Goal: Complete application form

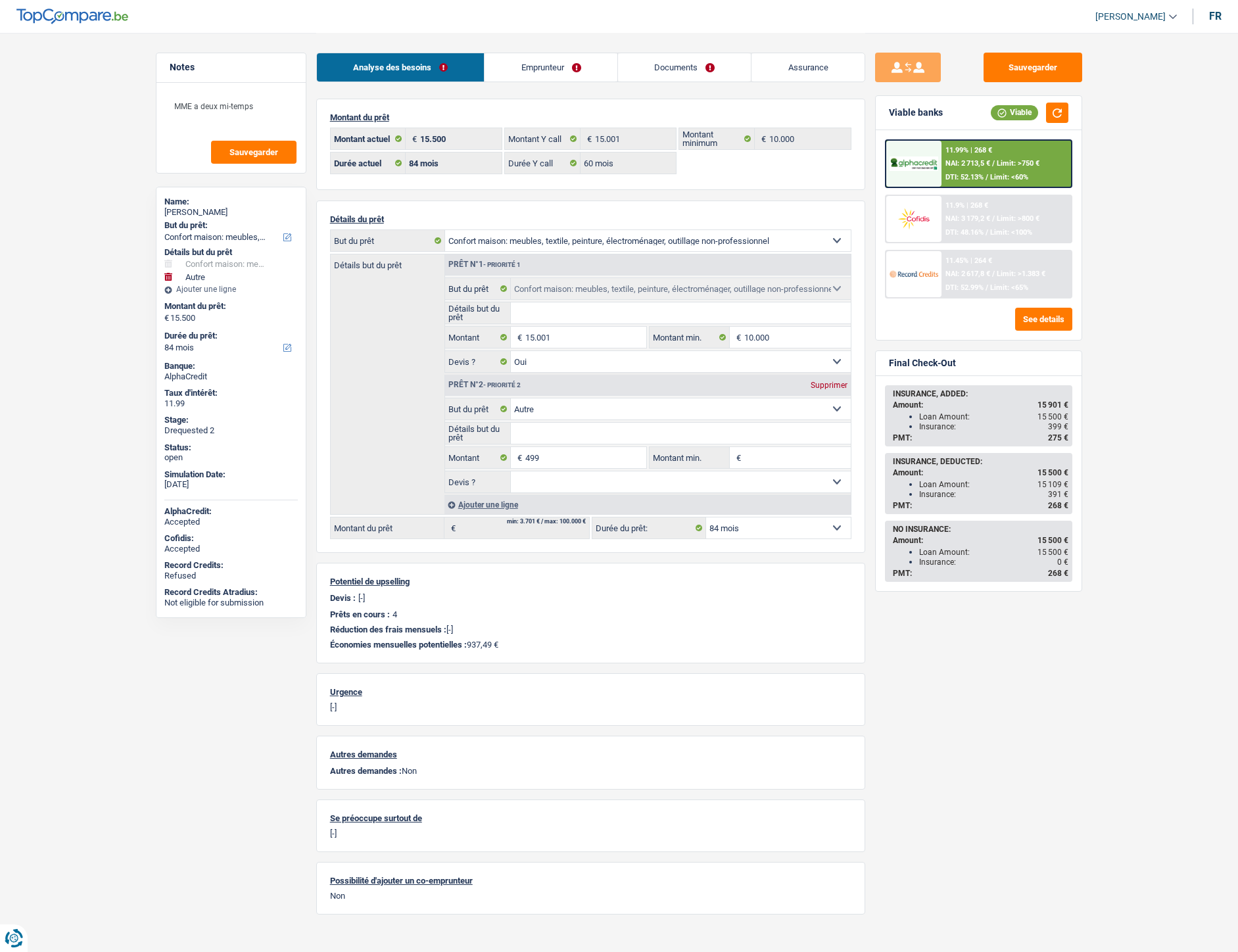
select select "household"
select select "other"
select select "84"
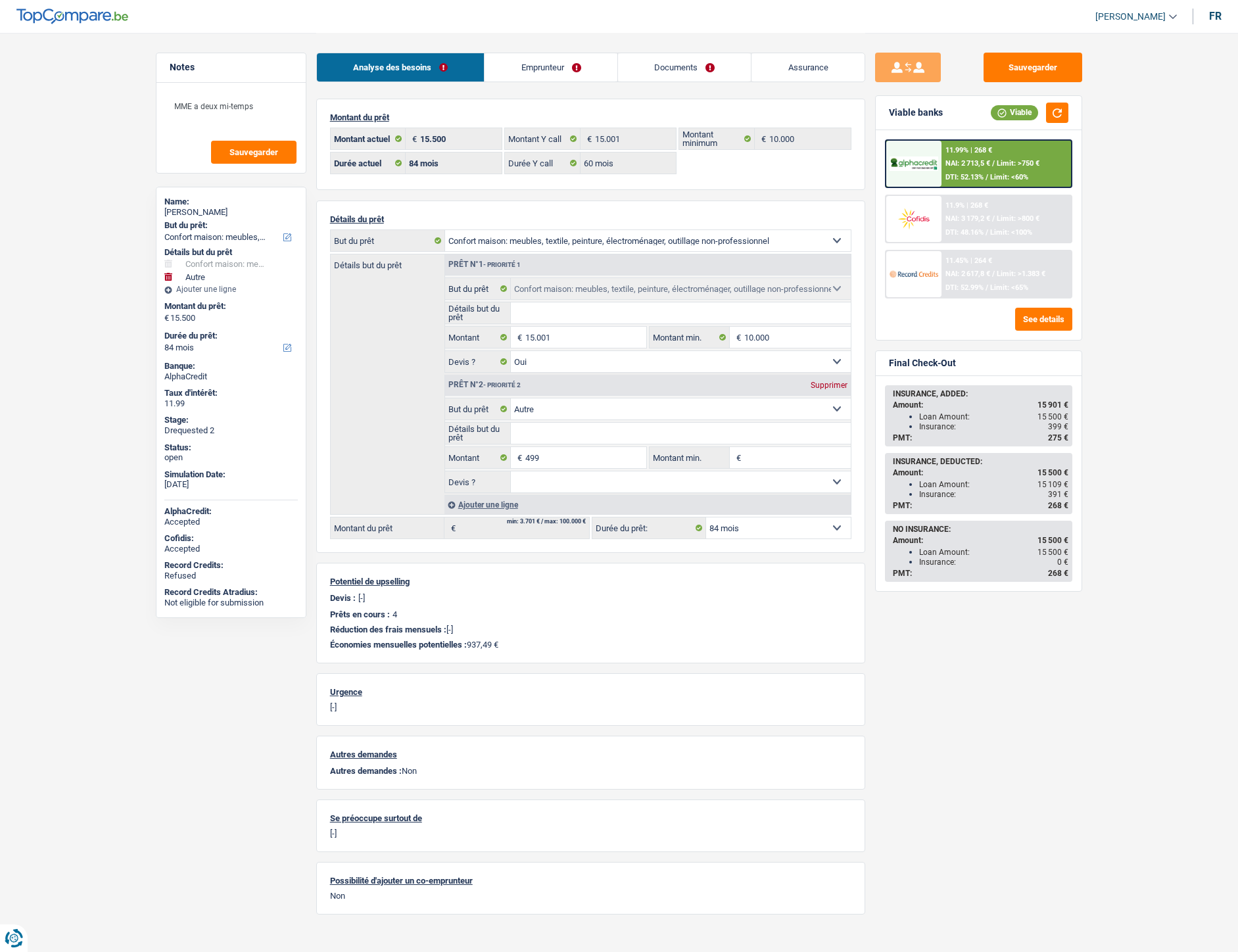
select select "60"
select select "household"
select select "yes"
select select "other"
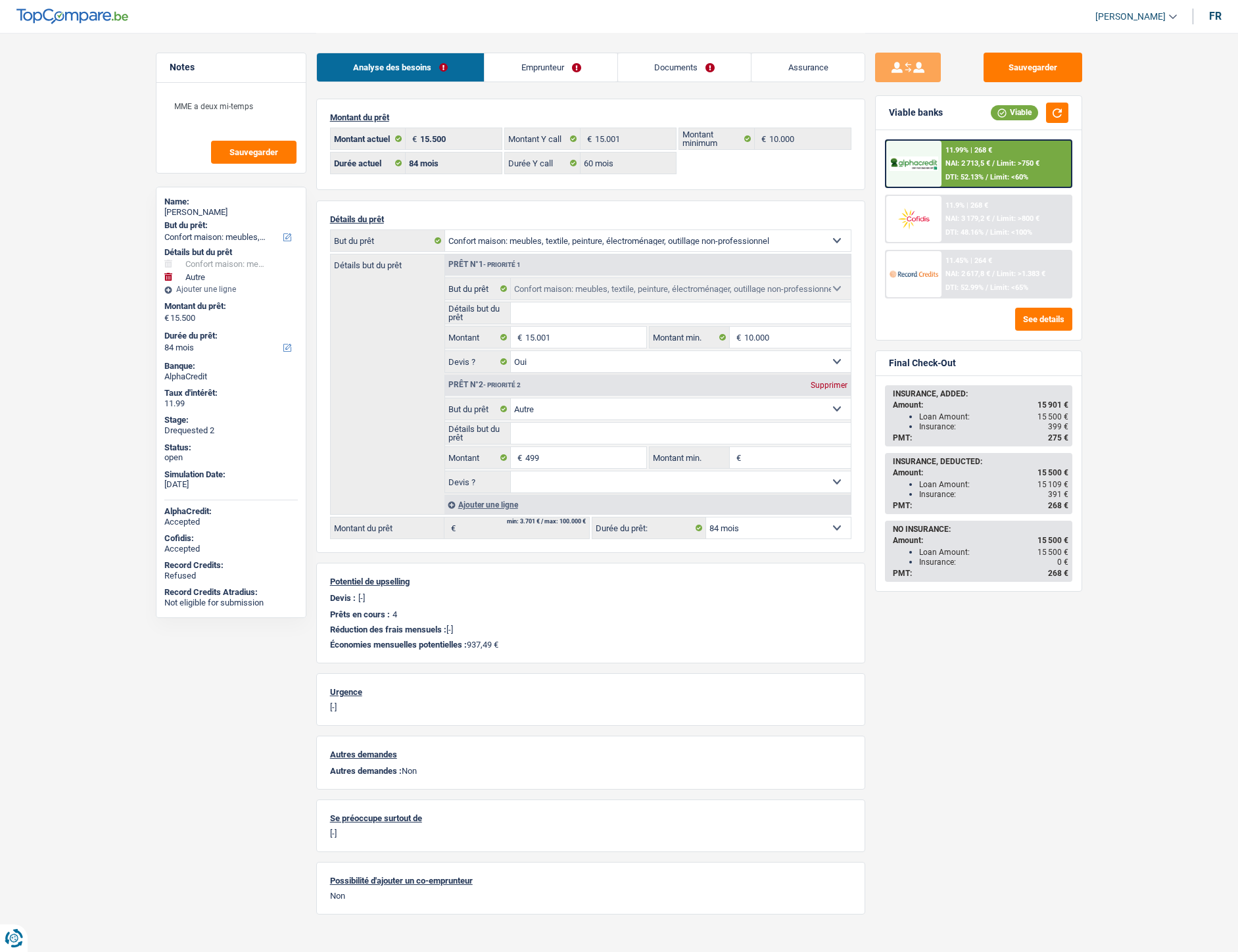
select select "84"
click at [691, 66] on link "Documents" at bounding box center [684, 67] width 134 height 28
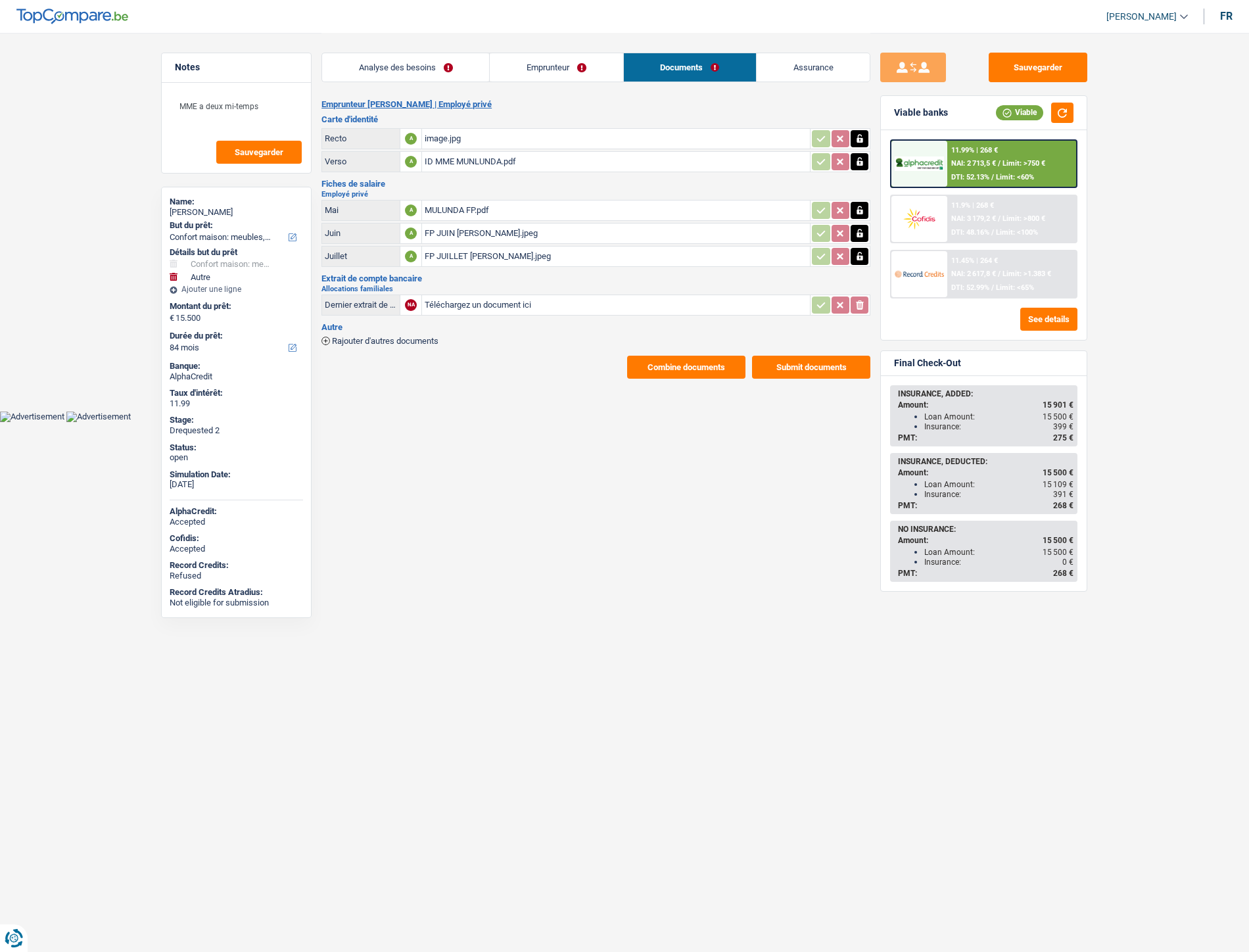
click at [439, 133] on div "image.jpg" at bounding box center [616, 138] width 382 height 20
click at [471, 161] on div "ID MME MUNLUNDA.pdf" at bounding box center [616, 161] width 382 height 20
click at [445, 376] on main "Notes MME a deux mi-temps Sauvegarder Name: Nathalie Tshibangu mulunda But du p…" at bounding box center [624, 205] width 1249 height 411
click at [675, 361] on button "Combine documents" at bounding box center [687, 367] width 119 height 23
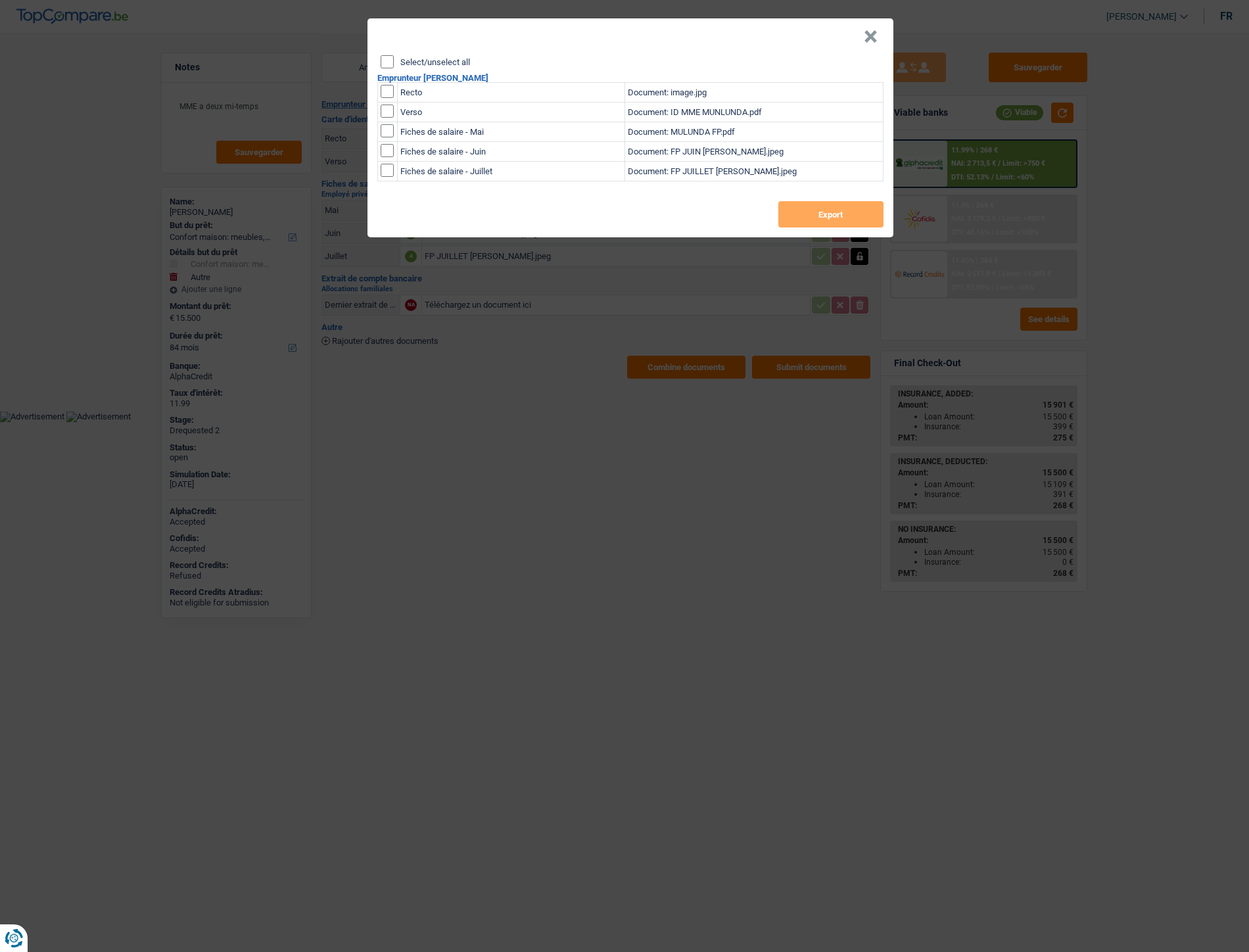
drag, startPoint x: 882, startPoint y: 40, endPoint x: 877, endPoint y: 34, distance: 7.8
click at [882, 40] on header "×" at bounding box center [630, 36] width 526 height 37
click at [872, 33] on button "×" at bounding box center [870, 37] width 14 height 13
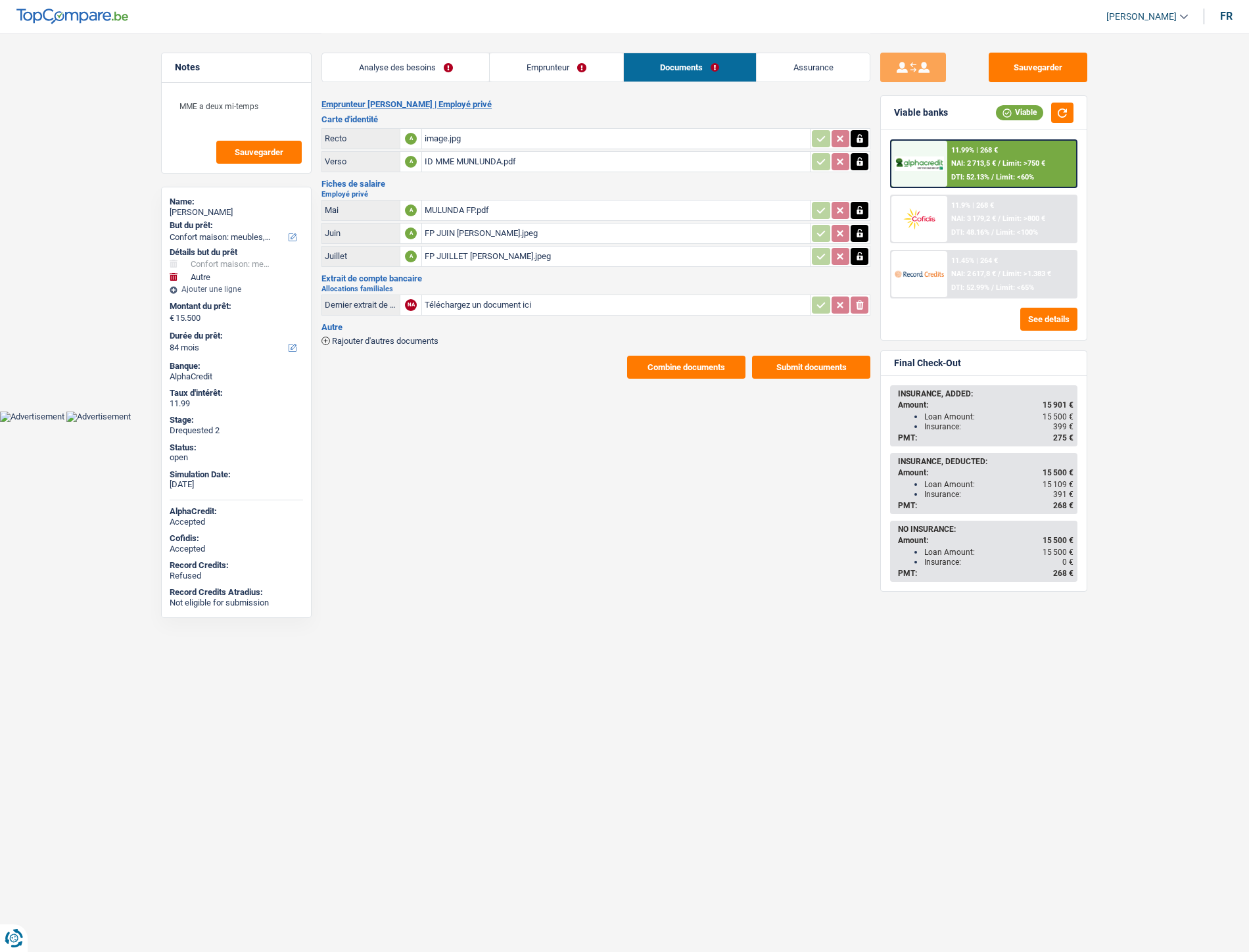
click at [478, 164] on div "ID MME MUNLUNDA.pdf" at bounding box center [616, 161] width 382 height 20
click at [649, 364] on button "Combine documents" at bounding box center [687, 367] width 119 height 23
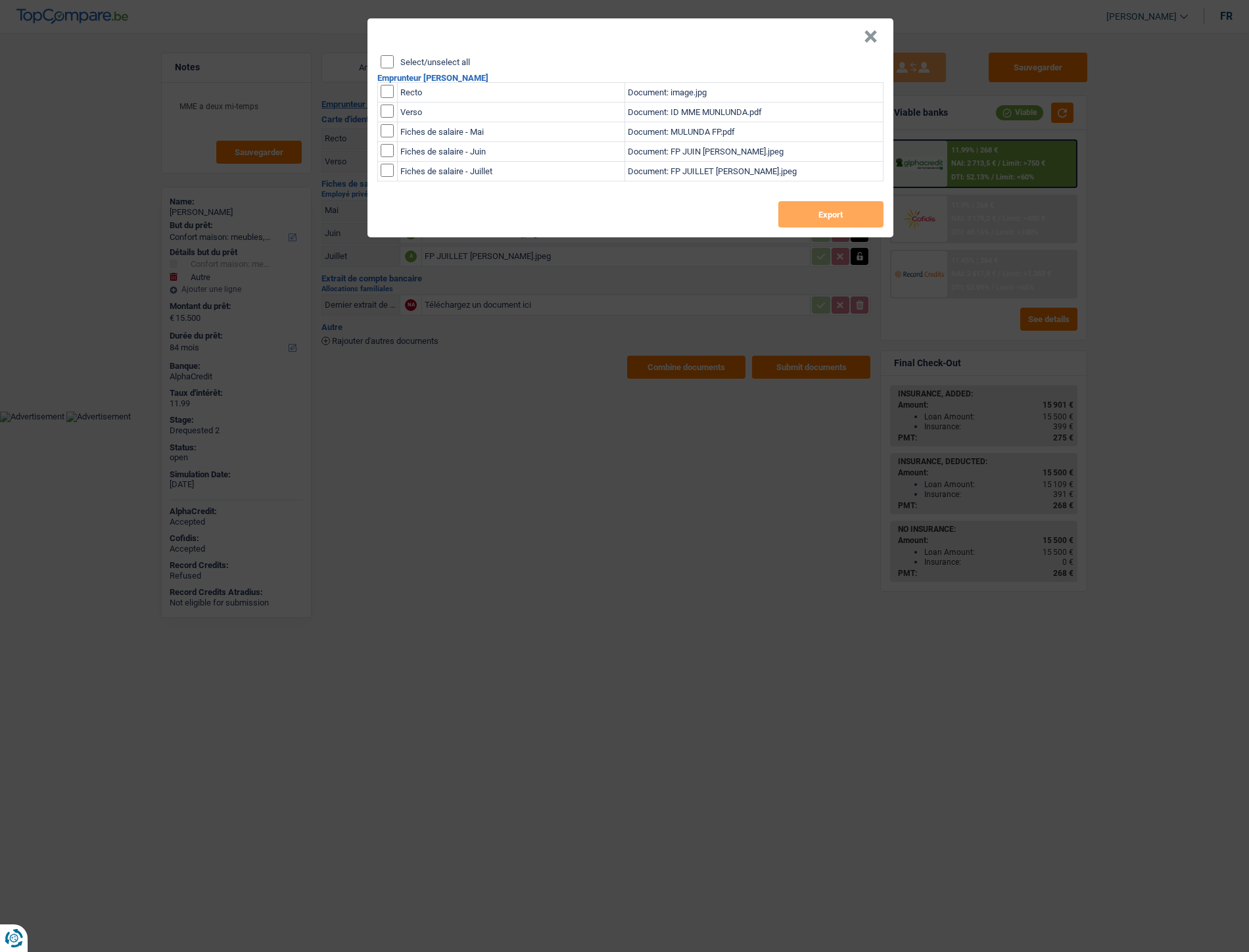
click at [410, 93] on td "Recto" at bounding box center [510, 93] width 228 height 20
click at [389, 92] on input "checkbox" at bounding box center [387, 91] width 13 height 13
checkbox input "true"
click at [387, 109] on input "checkbox" at bounding box center [387, 111] width 13 height 13
checkbox input "true"
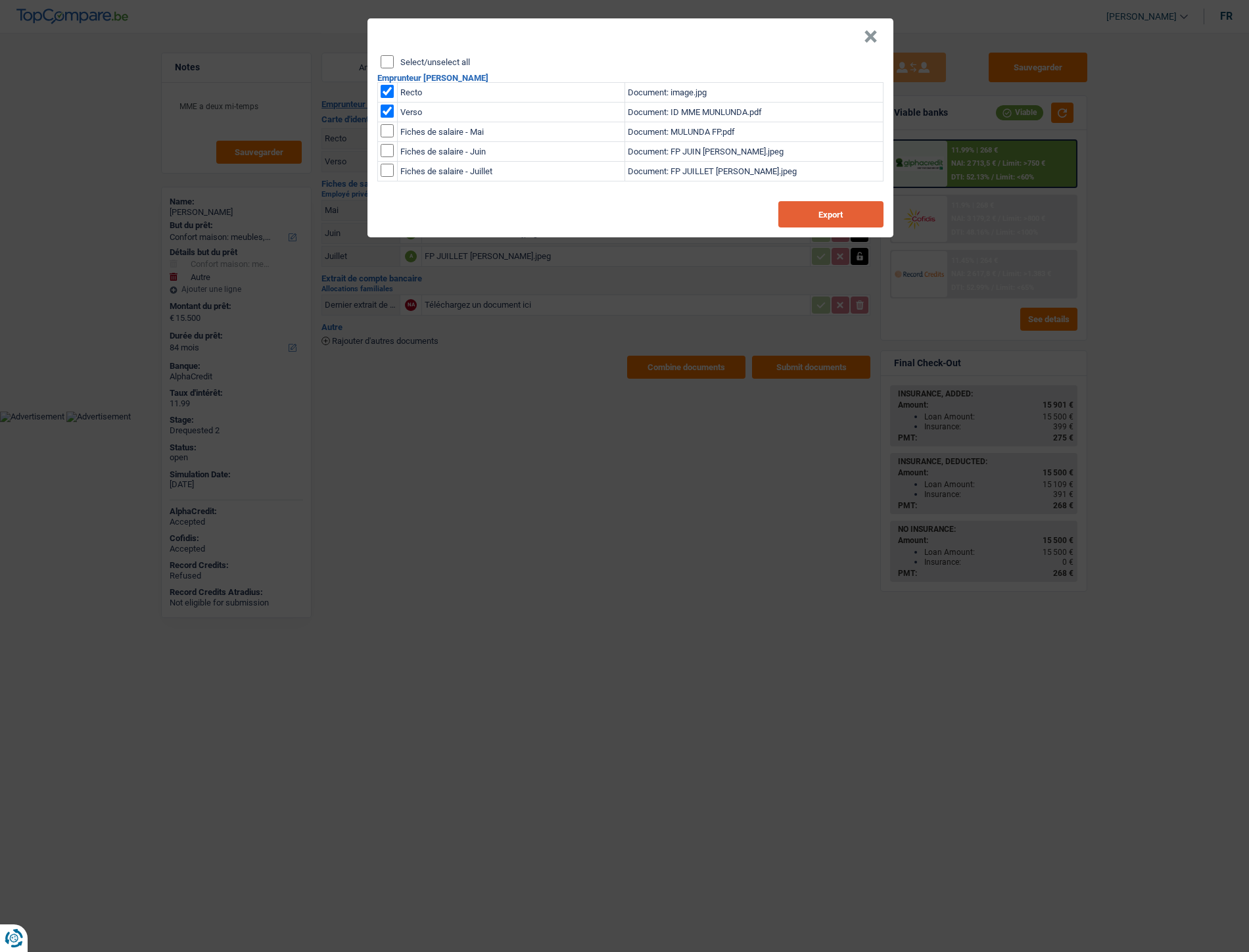
click at [858, 208] on button "Export" at bounding box center [831, 214] width 106 height 26
click at [867, 35] on button "×" at bounding box center [870, 37] width 14 height 13
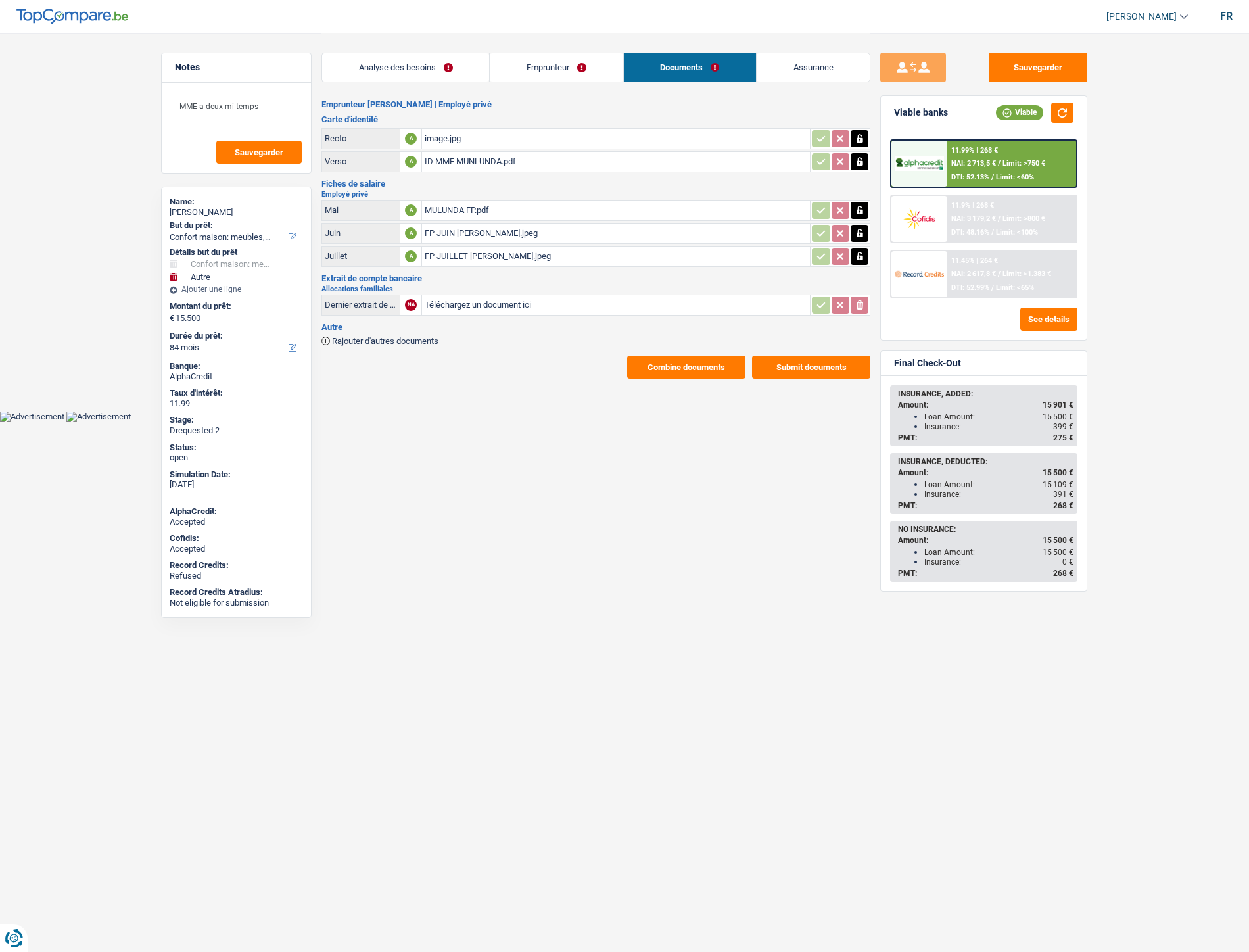
click at [531, 71] on link "Emprunteur" at bounding box center [557, 67] width 133 height 28
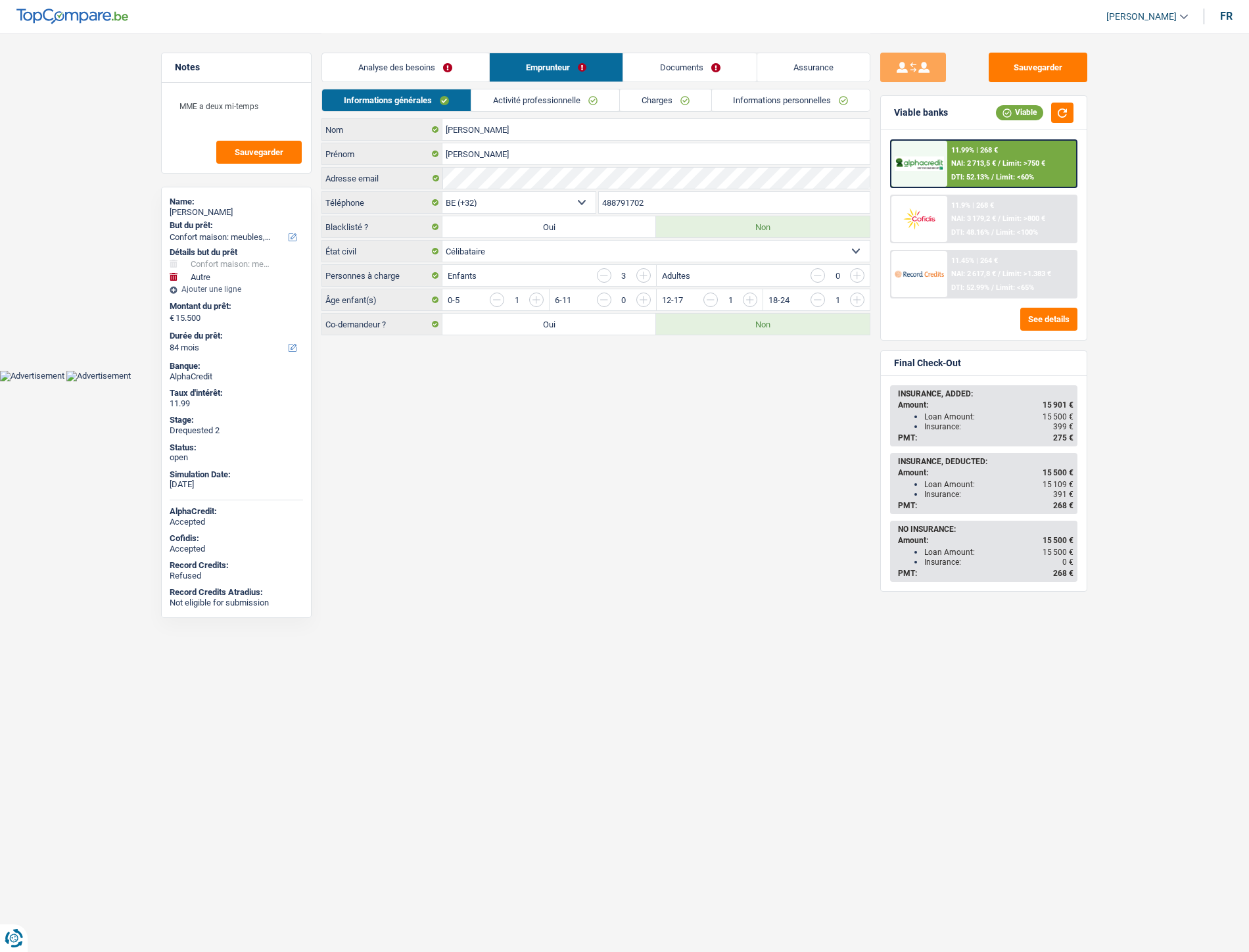
drag, startPoint x: 653, startPoint y: 205, endPoint x: 555, endPoint y: 197, distance: 98.3
click at [555, 197] on div "BE (+32) LU (+352) Sélectionner une option Téléphone 488791702 Téléphone" at bounding box center [596, 204] width 549 height 25
drag, startPoint x: 412, startPoint y: 67, endPoint x: 286, endPoint y: 0, distance: 142.7
click at [411, 67] on link "Analyse des besoins" at bounding box center [405, 67] width 167 height 28
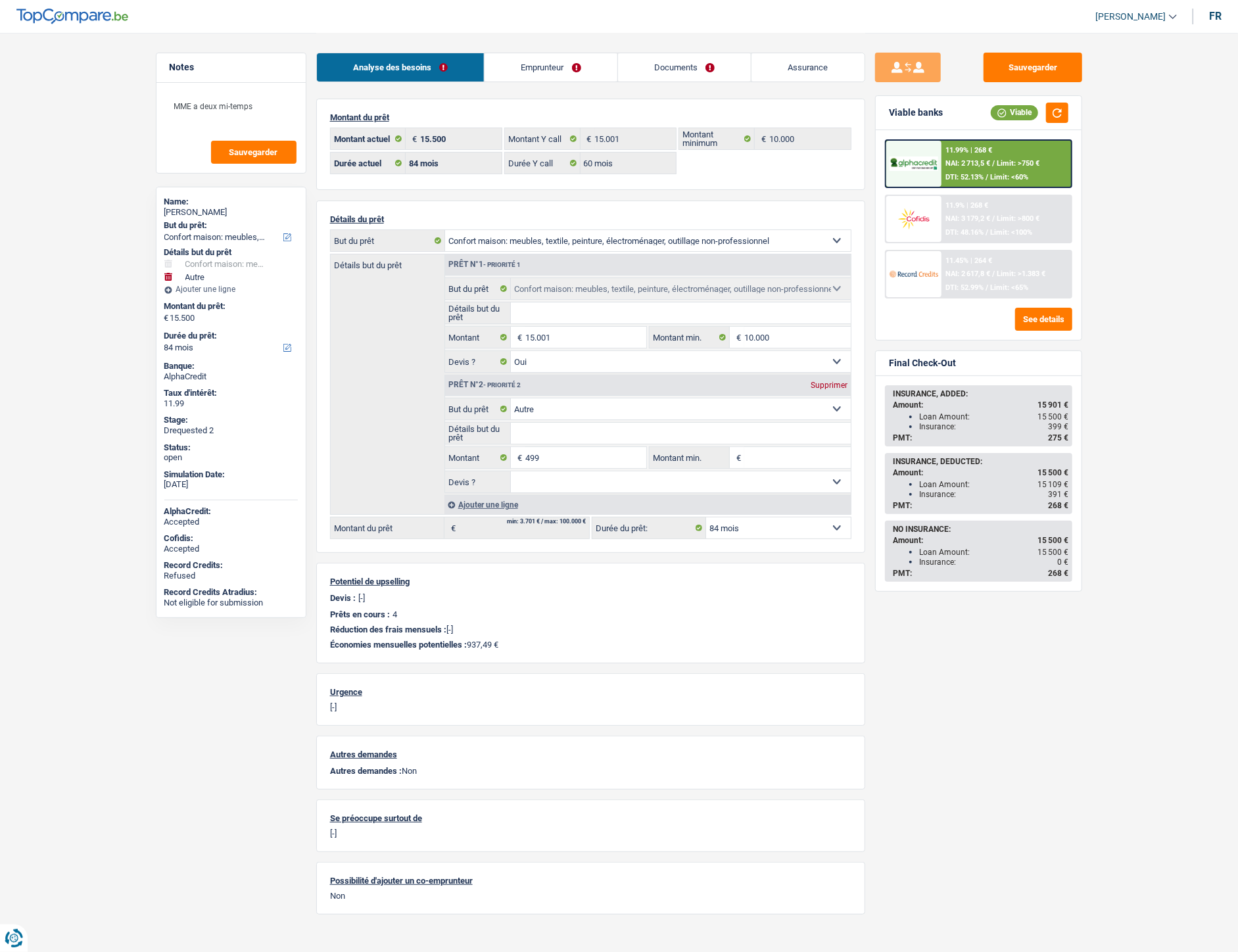
click at [537, 70] on link "Emprunteur" at bounding box center [551, 67] width 133 height 28
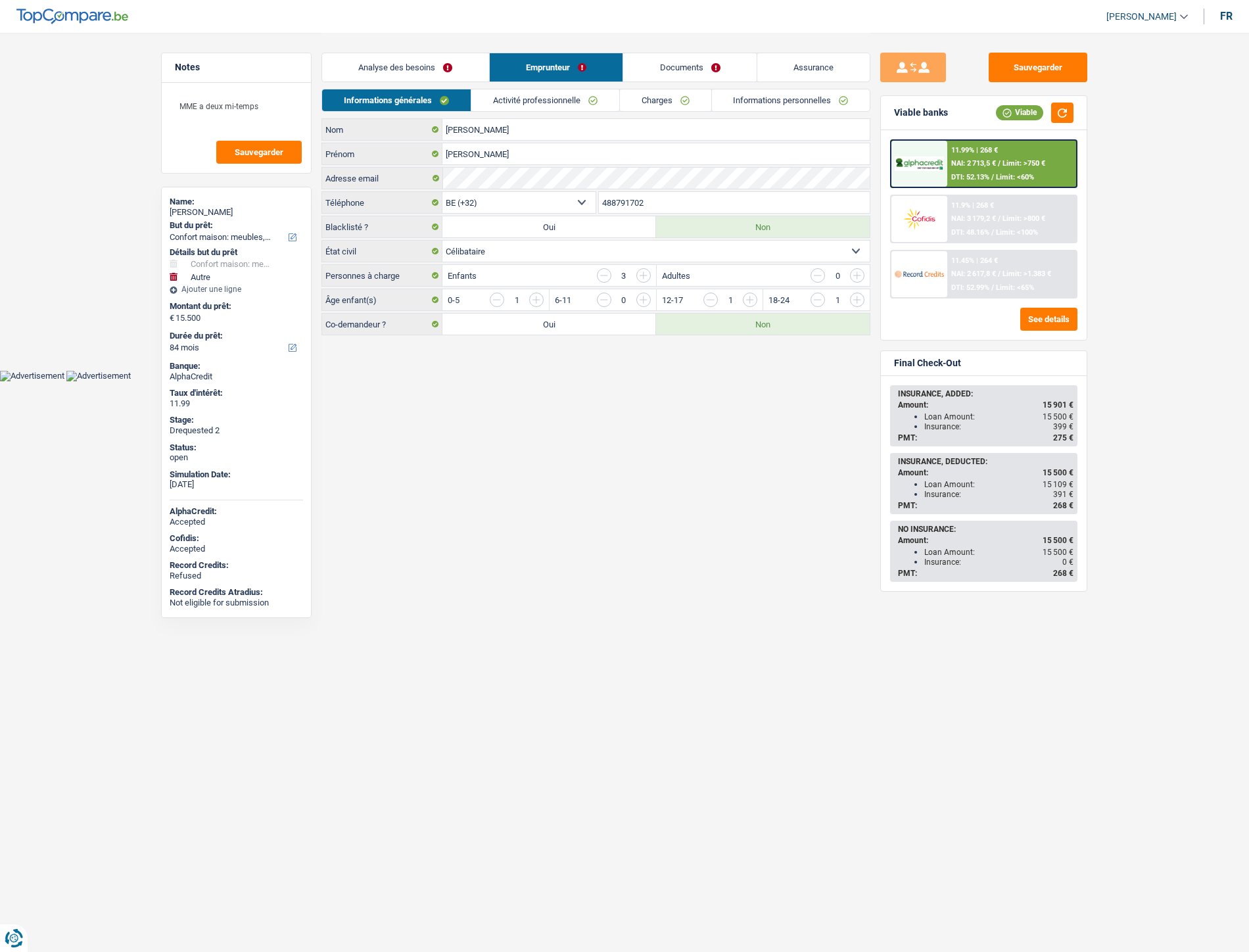
click at [370, 69] on link "Analyse des besoins" at bounding box center [405, 67] width 167 height 28
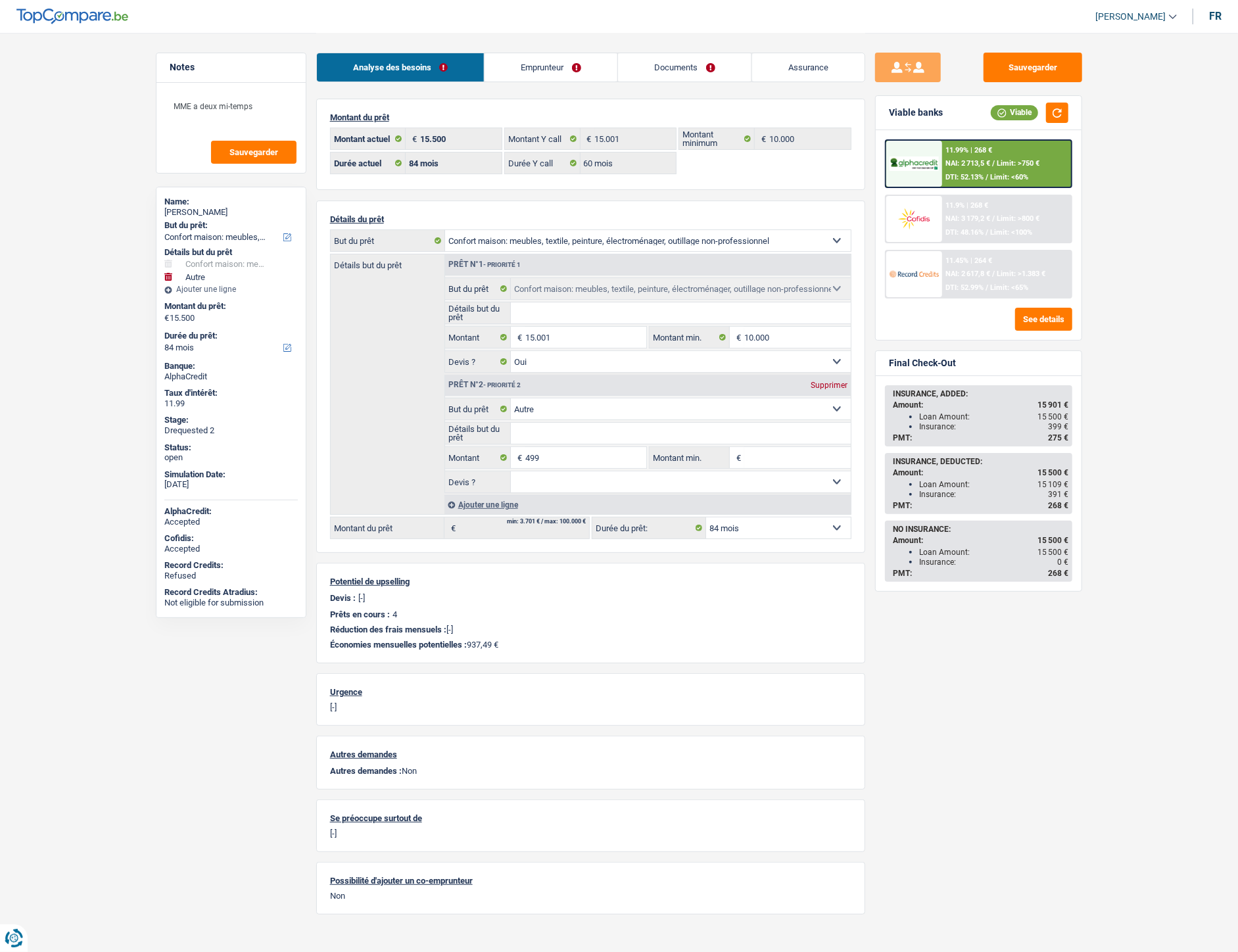
click at [690, 68] on link "Documents" at bounding box center [684, 67] width 134 height 28
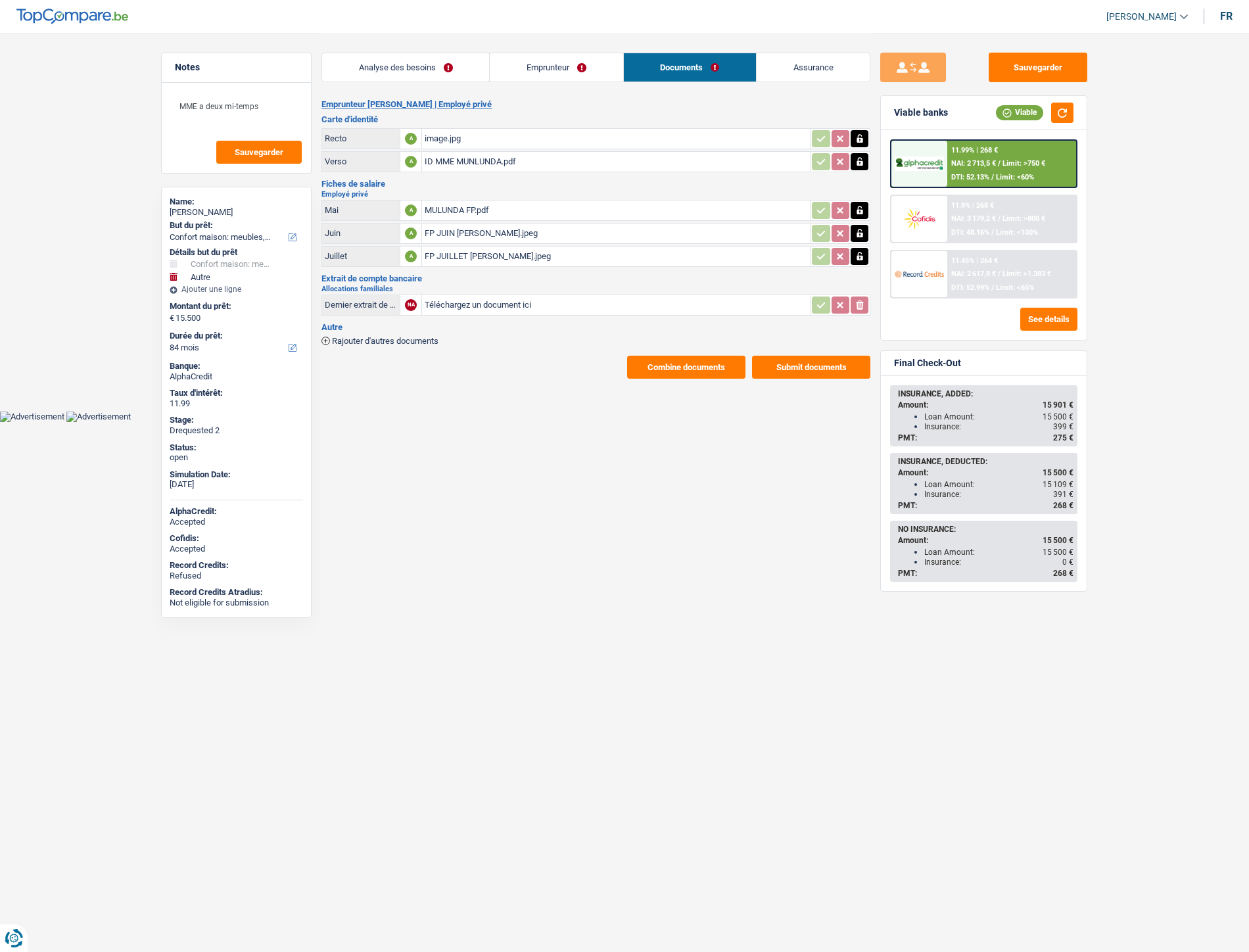
click at [536, 67] on link "Emprunteur" at bounding box center [557, 67] width 133 height 28
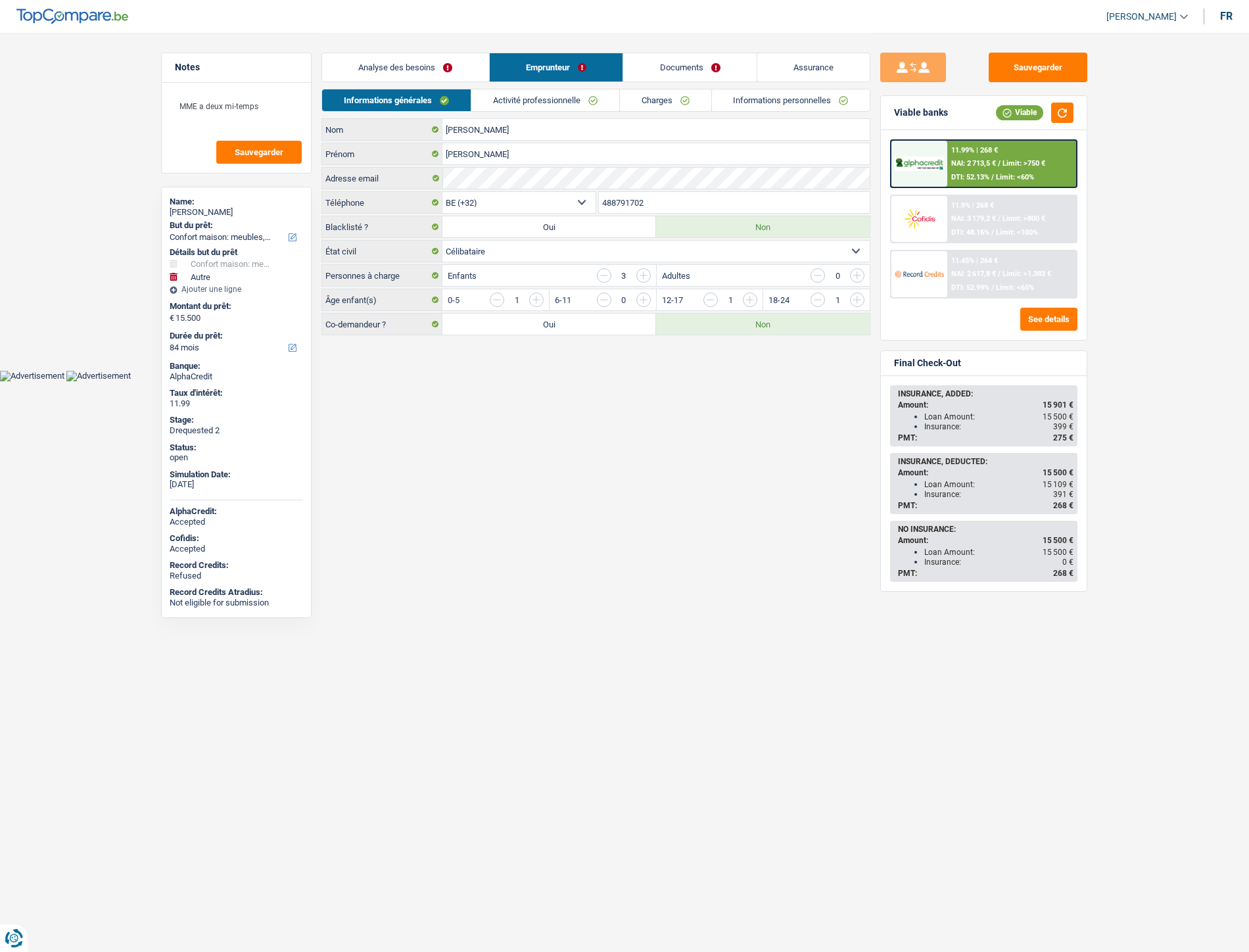
click at [689, 62] on link "Documents" at bounding box center [690, 67] width 134 height 28
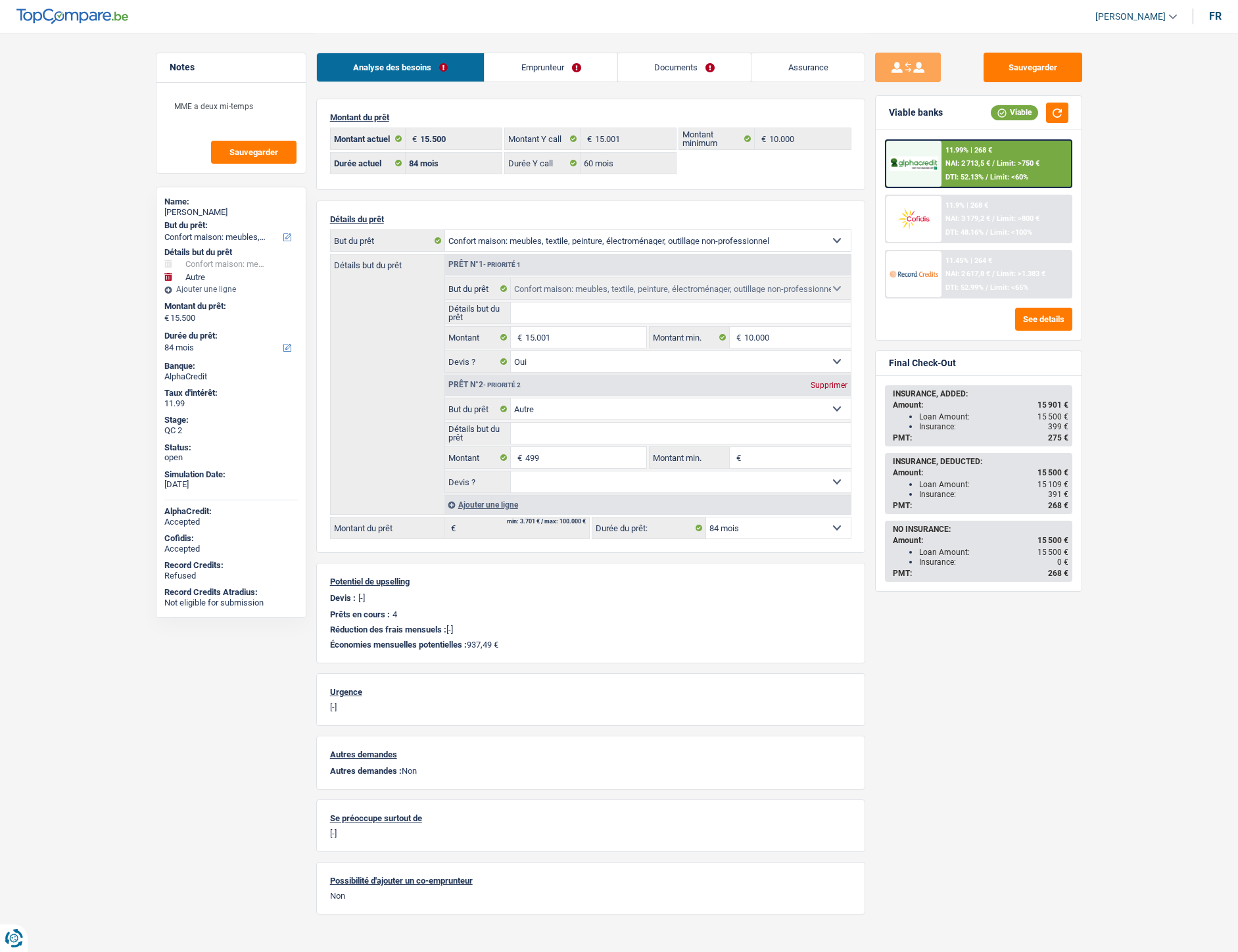
select select "household"
select select "other"
select select "84"
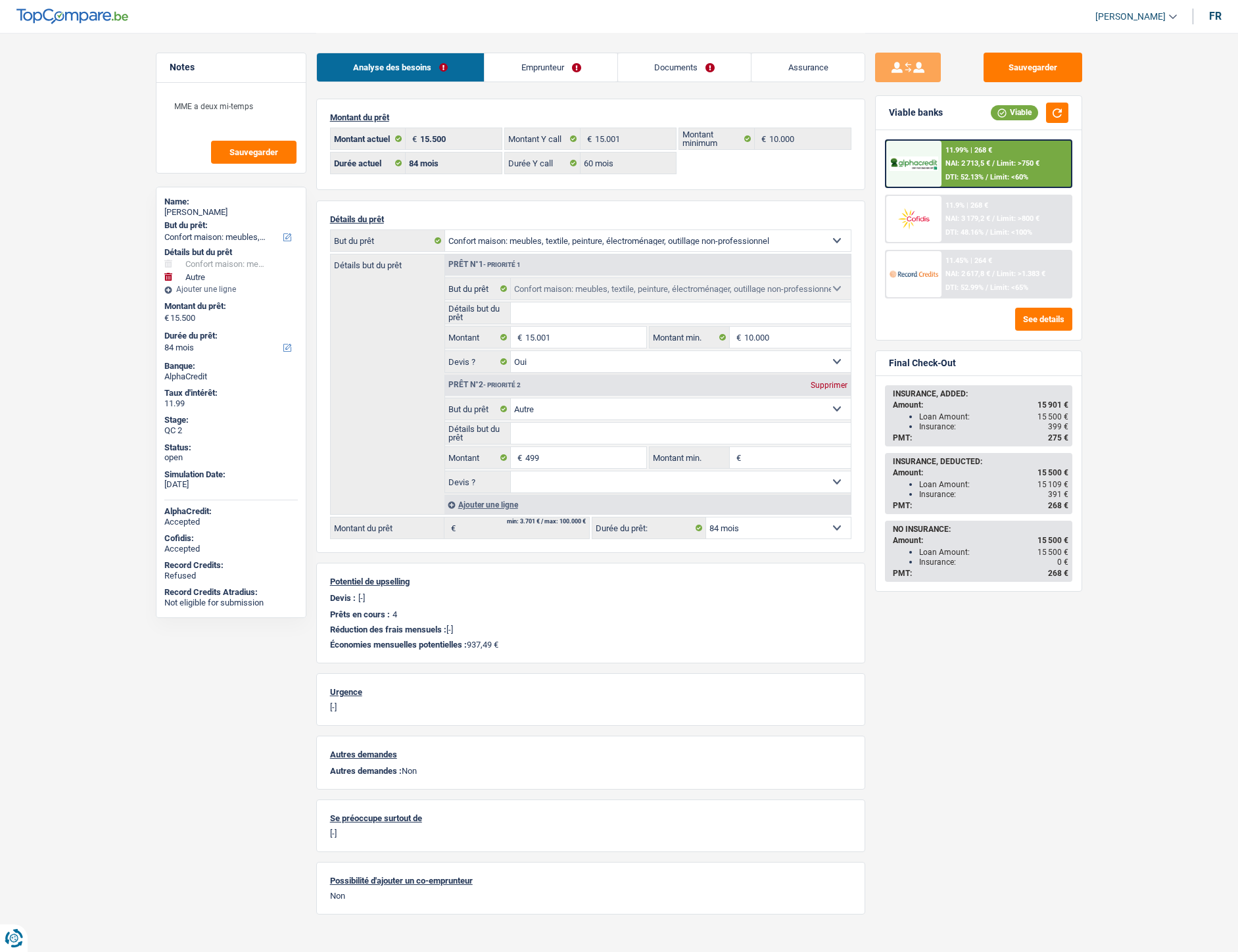
select select "60"
select select "household"
select select "yes"
select select "other"
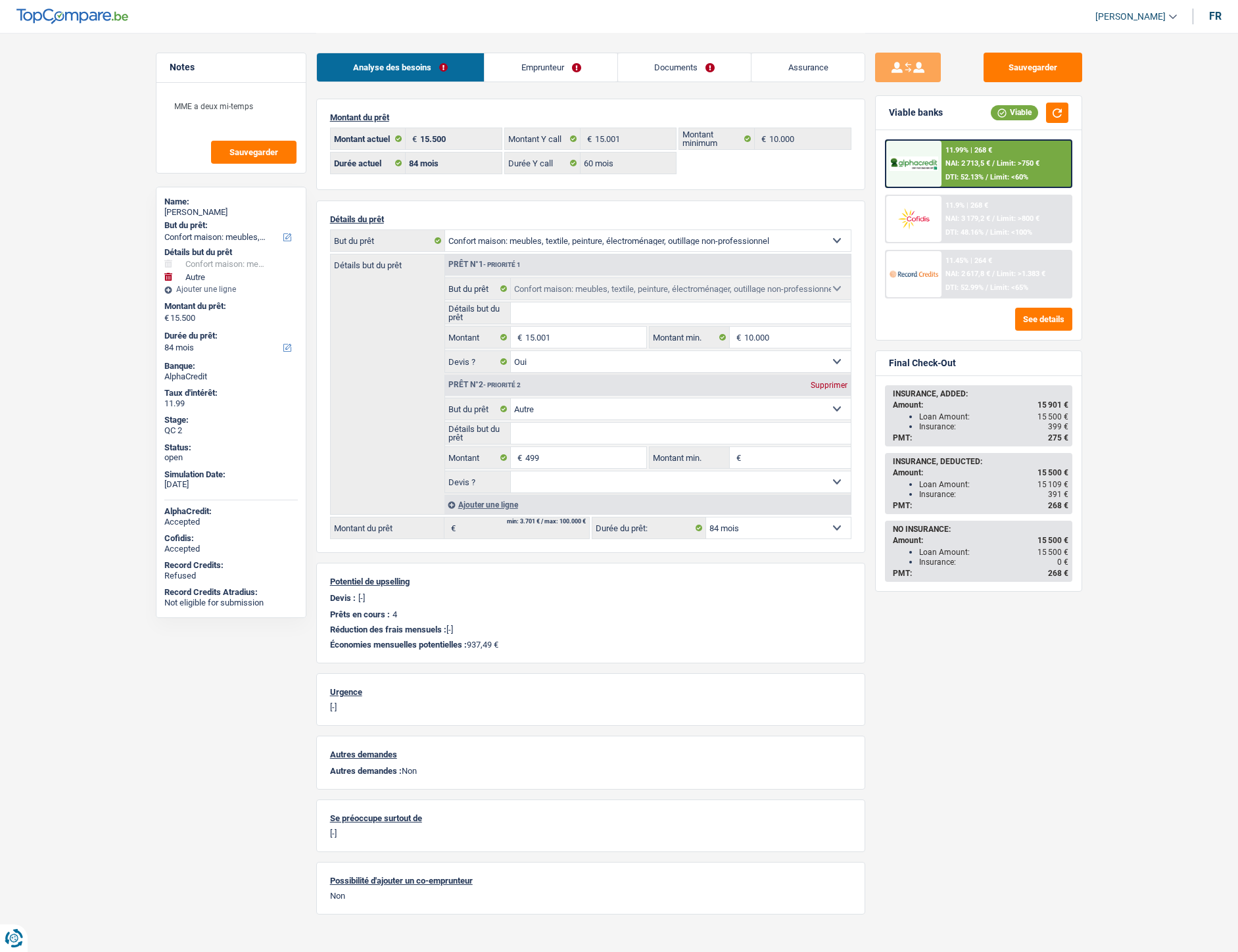
select select "84"
select select "privateEmployee"
select select "familyAllowances"
select select "netSalary"
select select "mealVouchers"
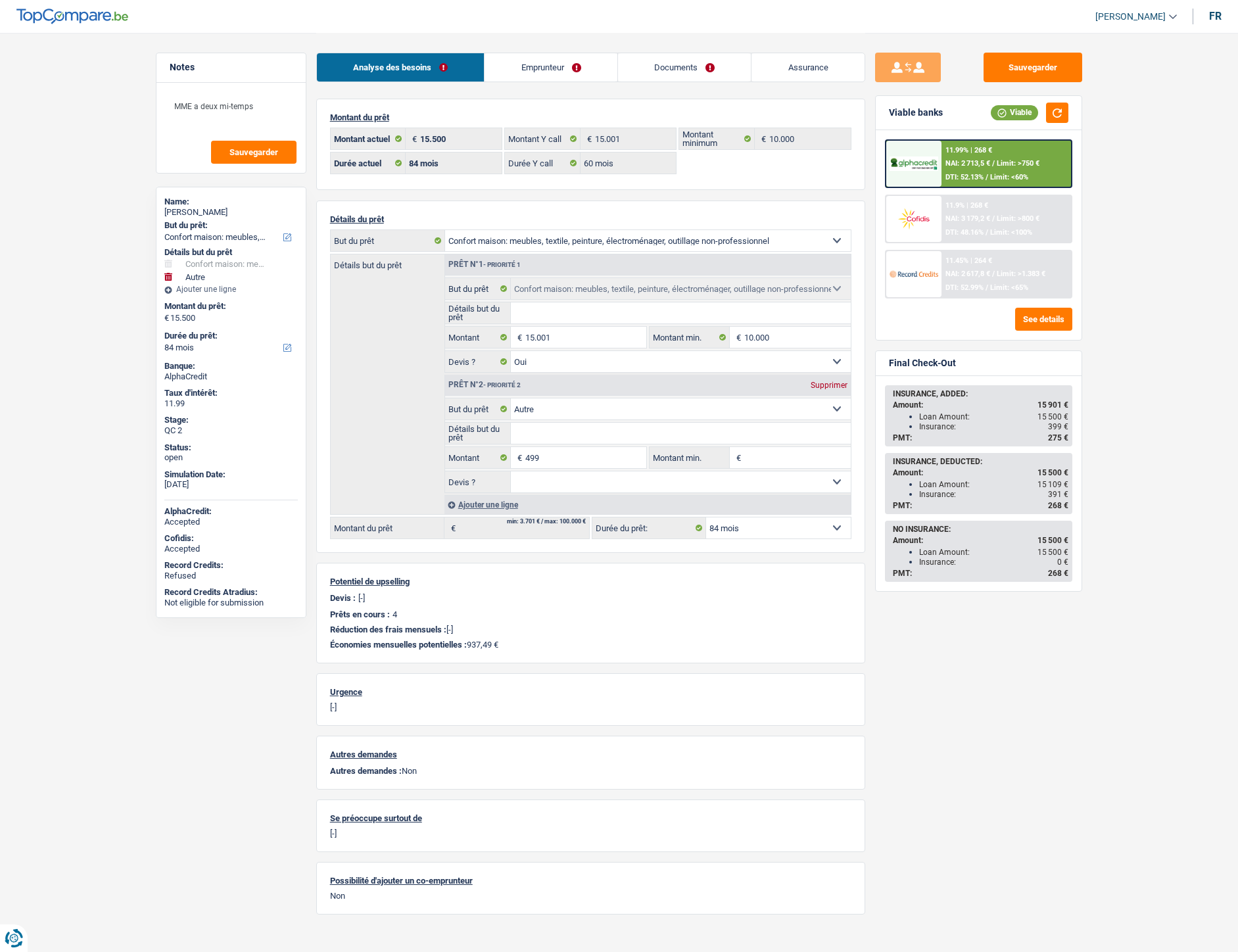
select select "other"
select select "BE"
select select "bigCompanies"
click at [544, 71] on link "Emprunteur" at bounding box center [551, 67] width 133 height 28
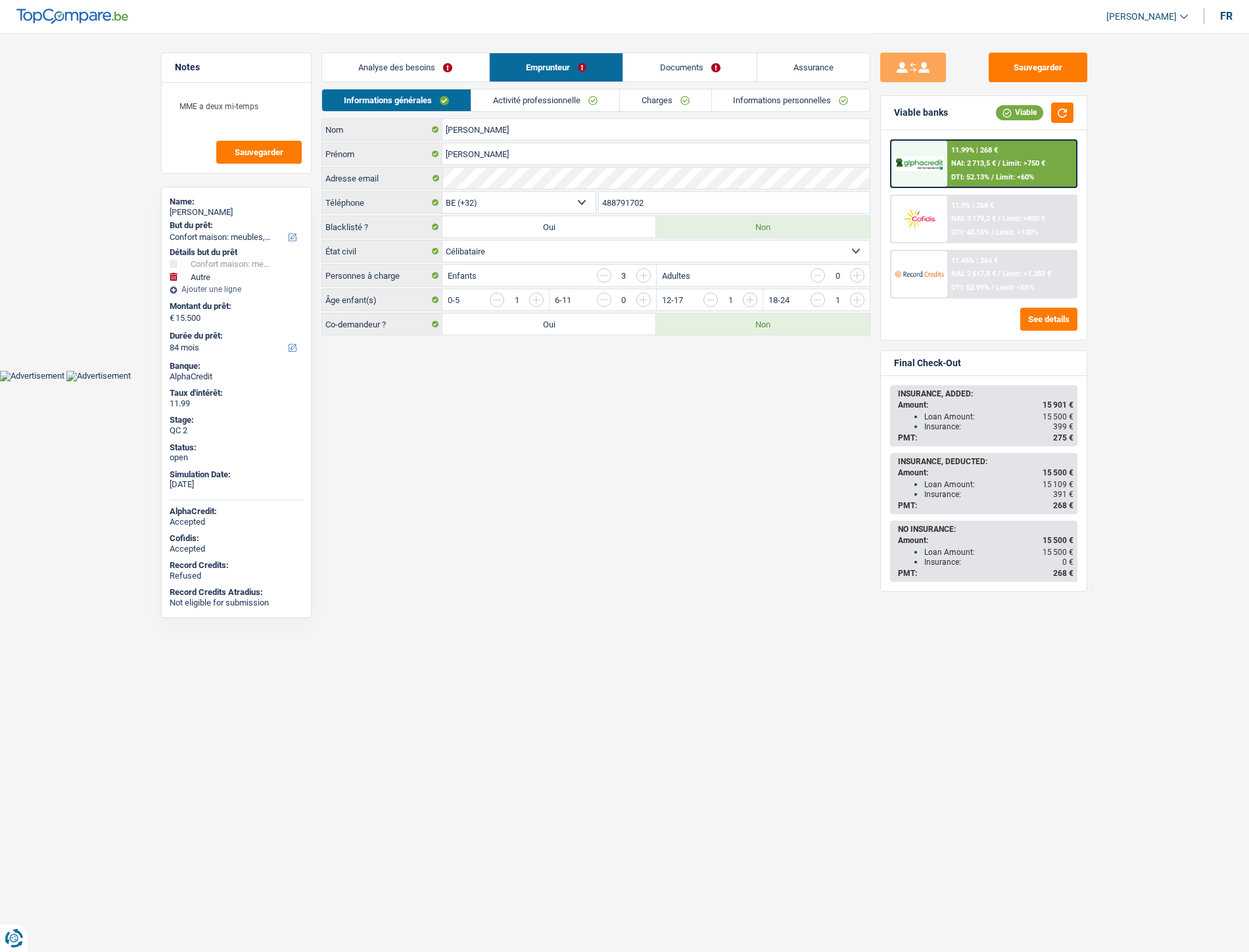
click at [647, 103] on link "Charges" at bounding box center [666, 100] width 91 height 22
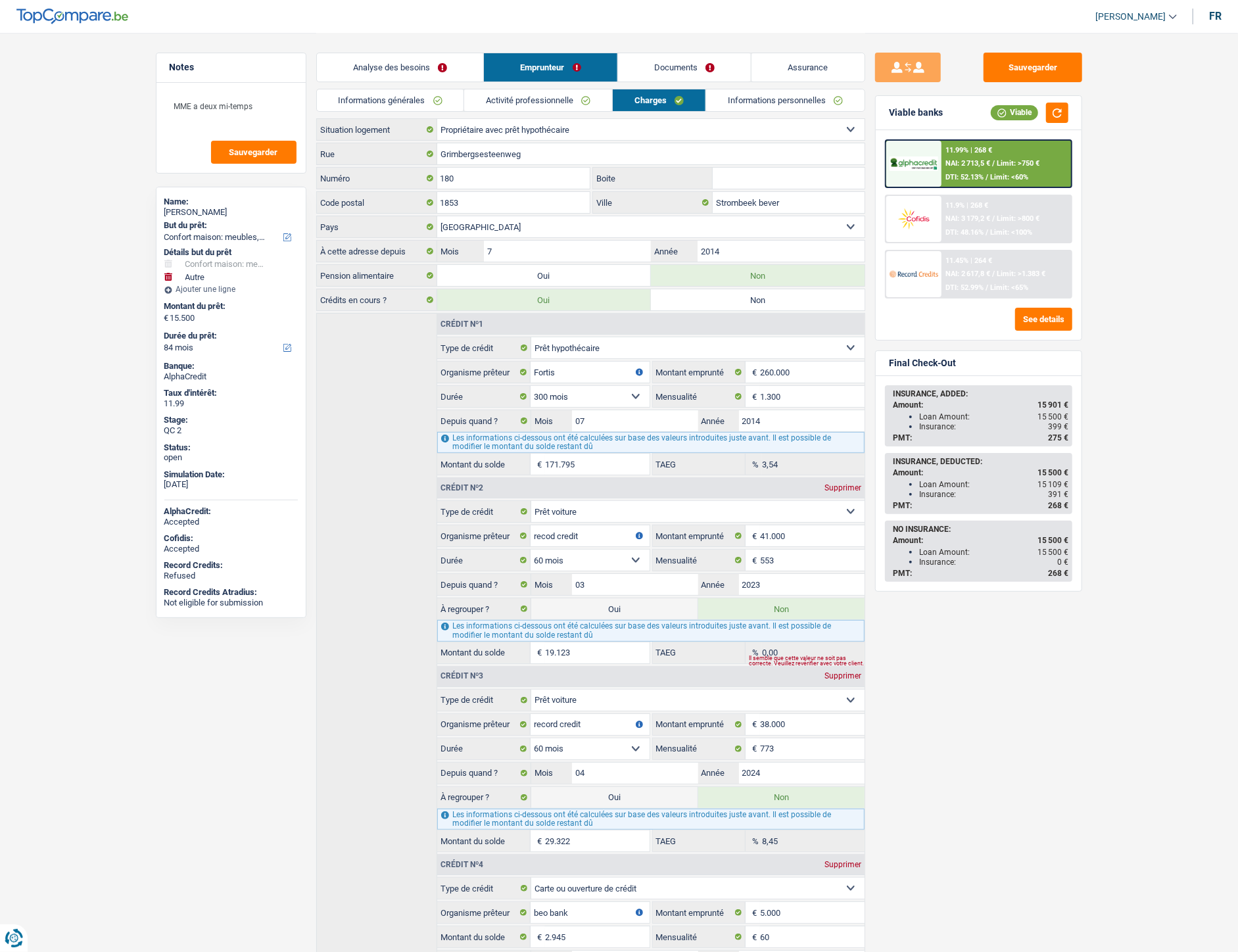
click at [537, 91] on link "Activité professionnelle" at bounding box center [538, 100] width 148 height 22
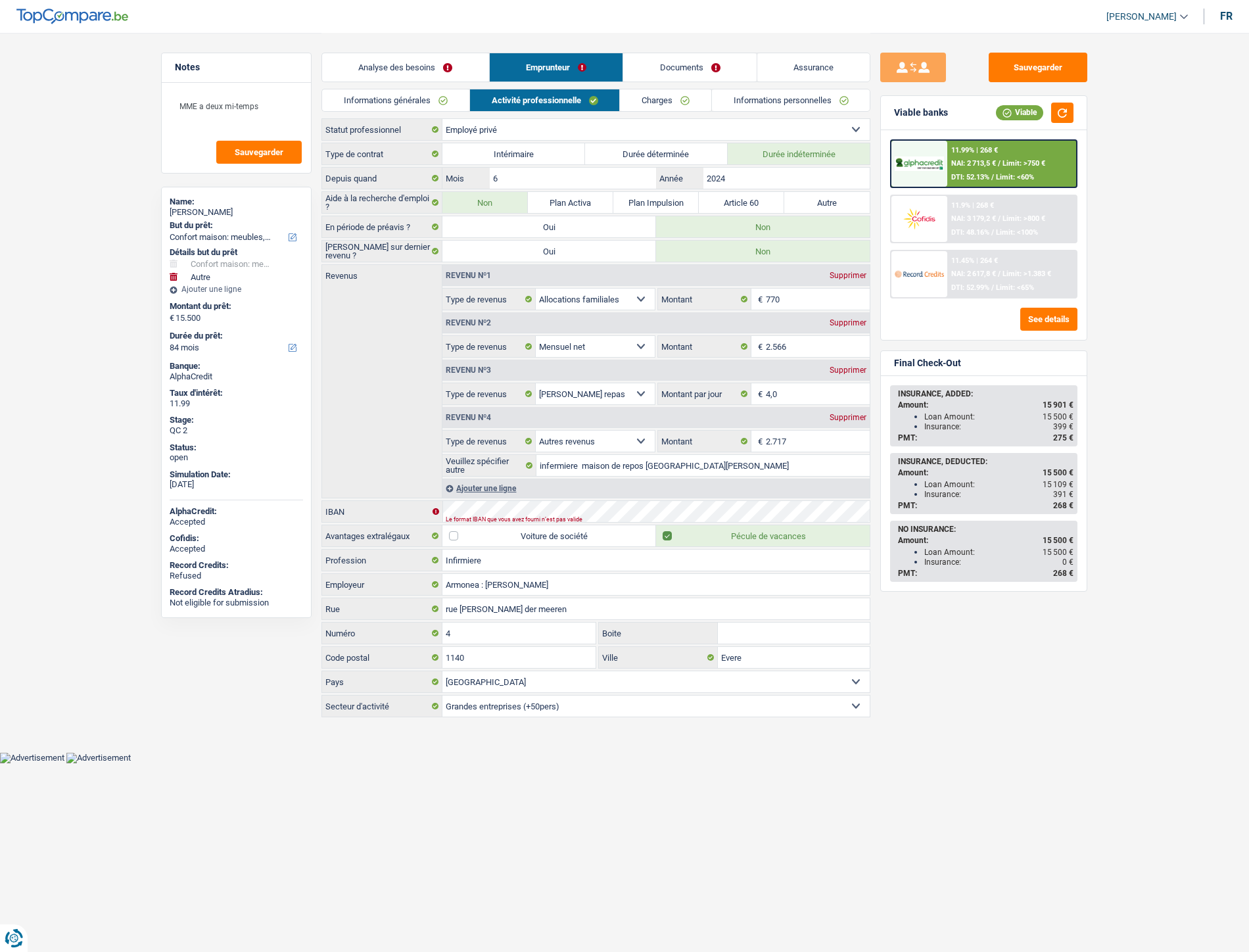
click at [660, 102] on link "Charges" at bounding box center [666, 100] width 91 height 22
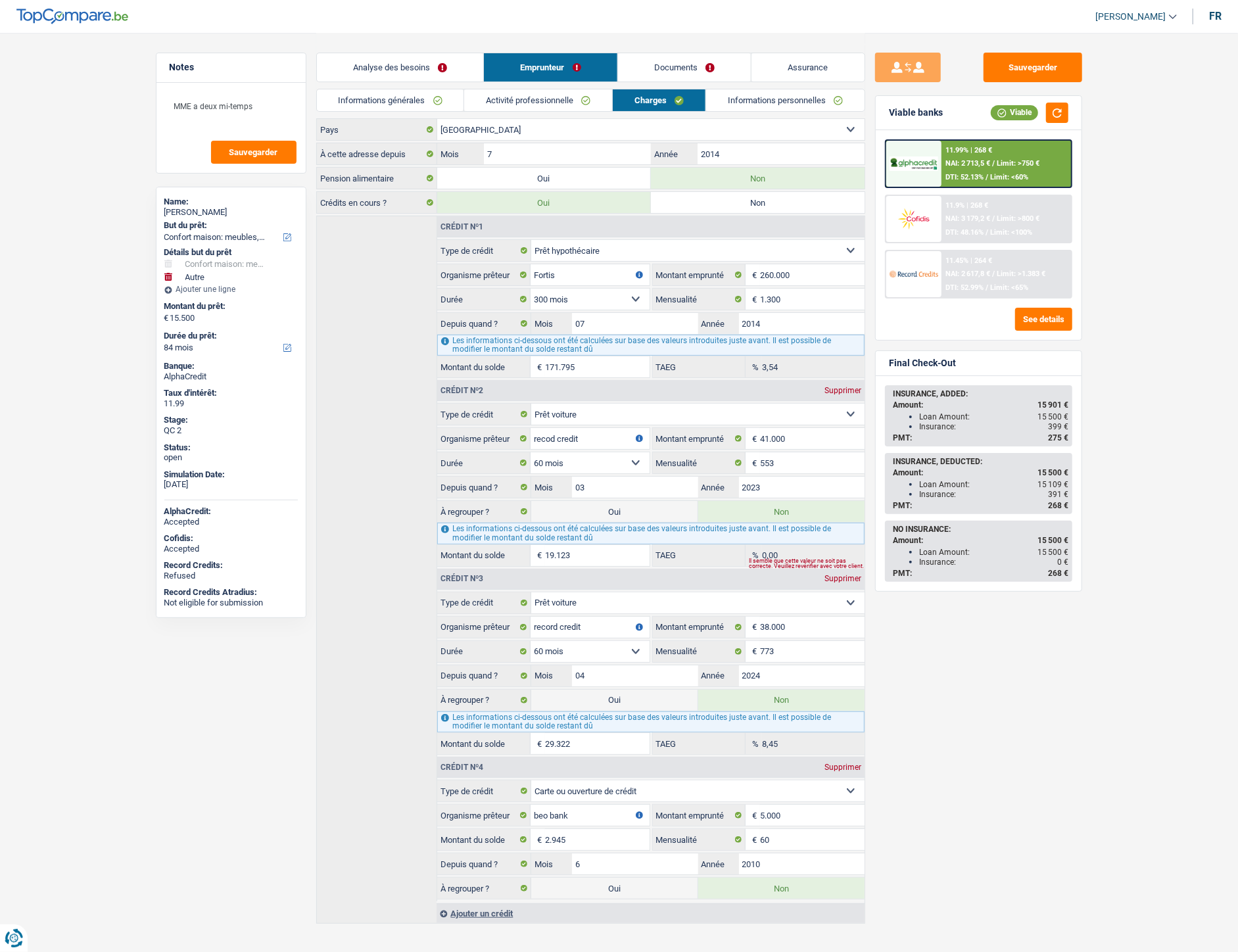
scroll to position [119, 0]
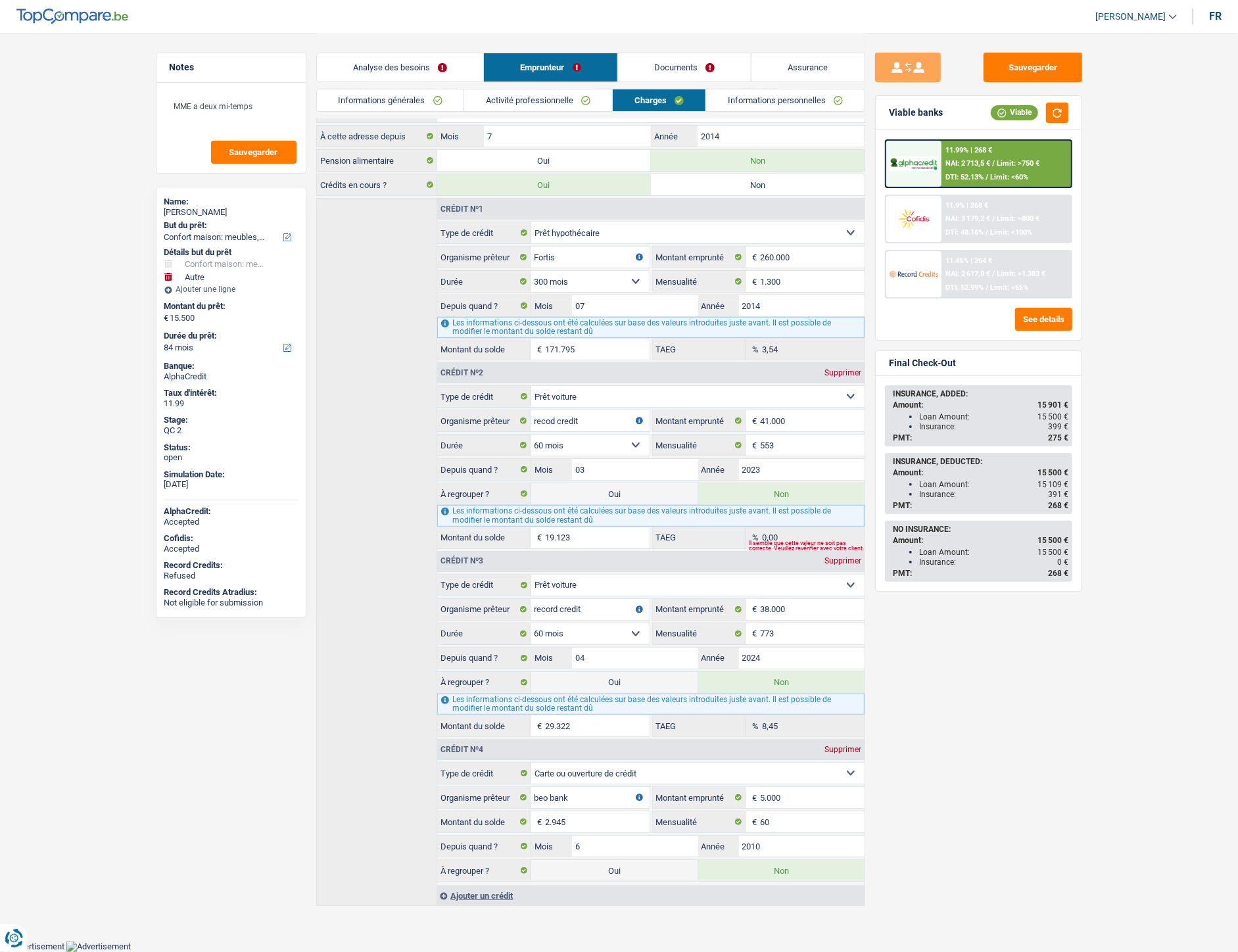
click at [764, 92] on link "Informations personnelles" at bounding box center [785, 100] width 158 height 22
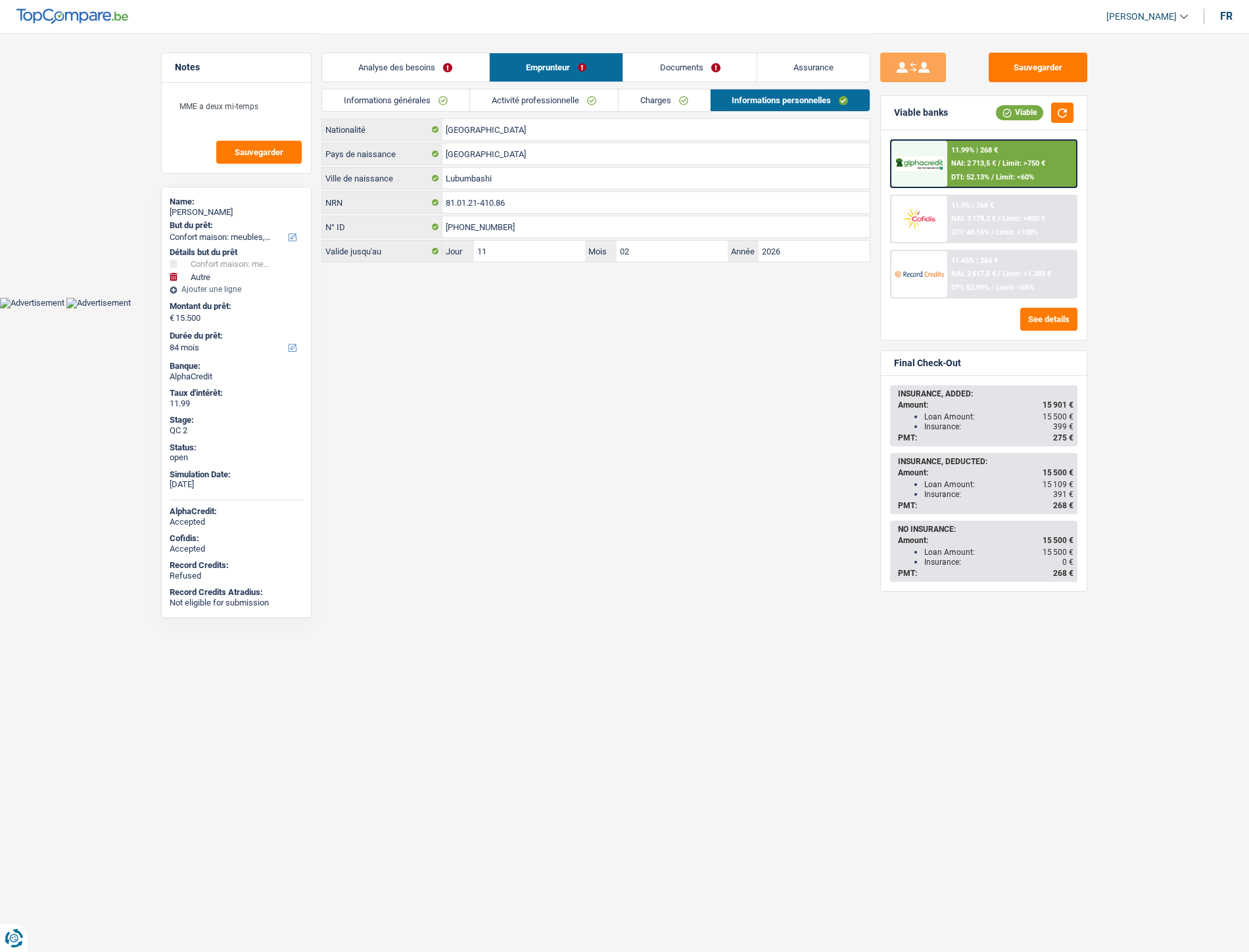
click at [672, 62] on link "Documents" at bounding box center [690, 67] width 134 height 28
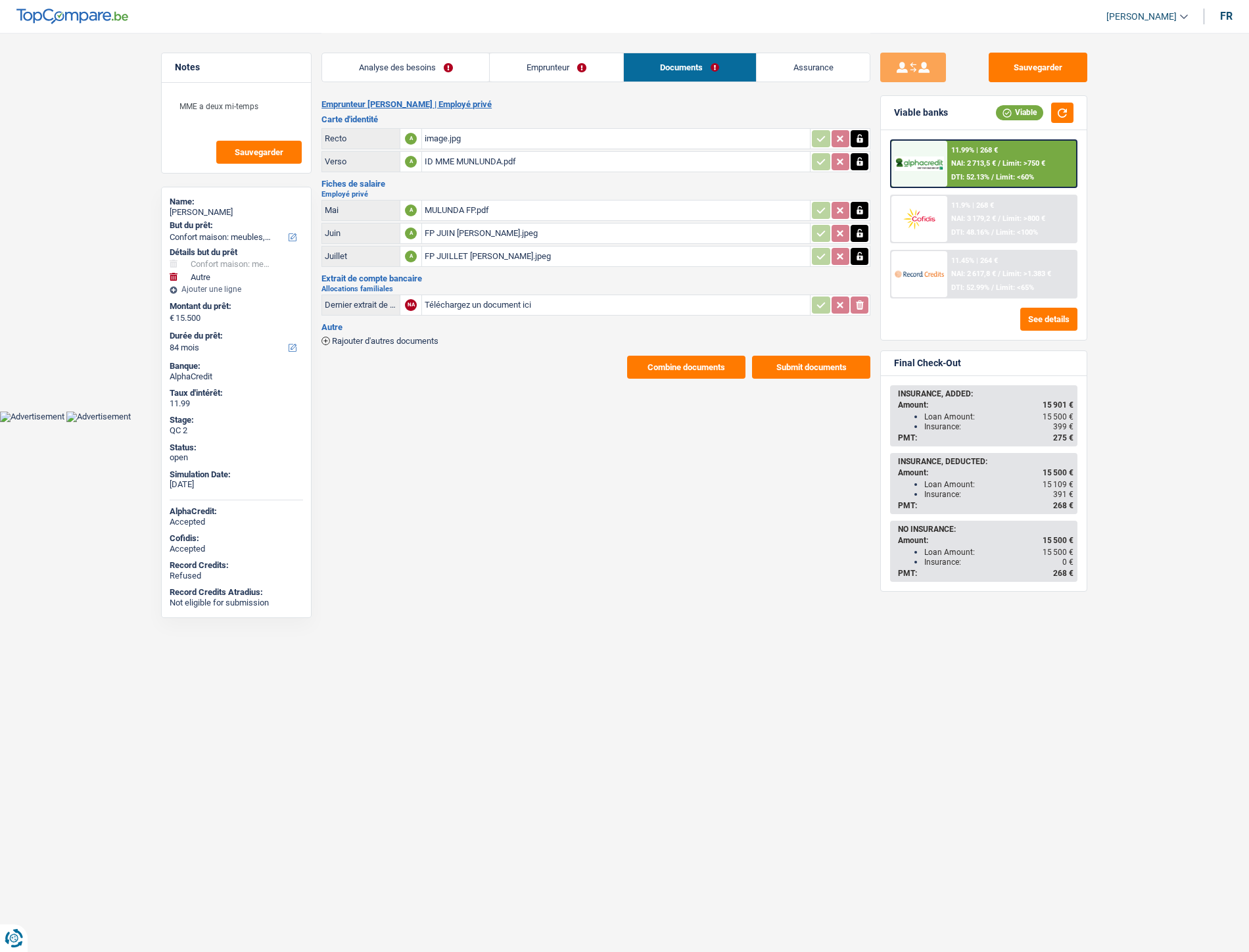
click at [820, 68] on link "Assurance" at bounding box center [813, 67] width 113 height 28
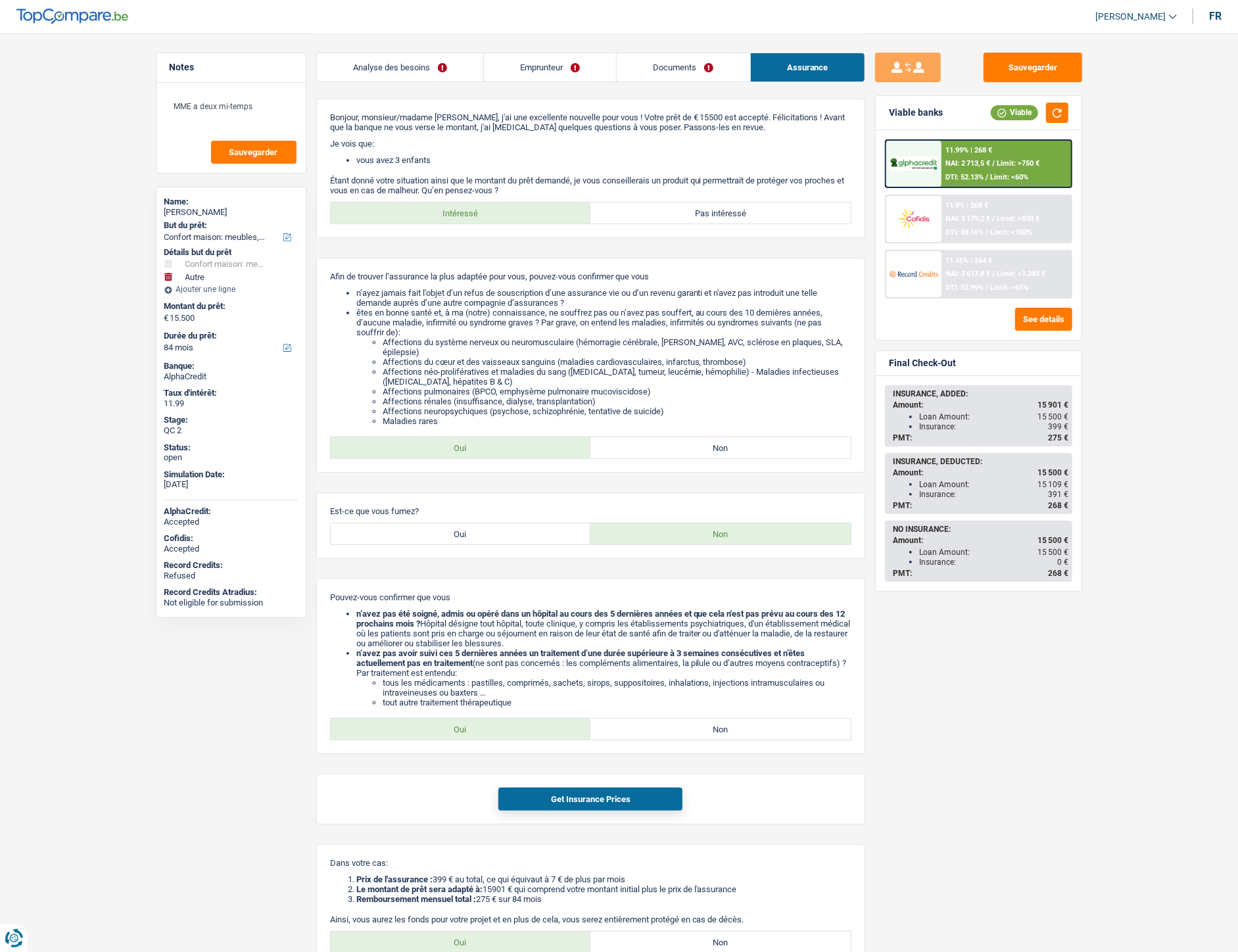
click at [380, 80] on link "Analyse des besoins" at bounding box center [400, 67] width 166 height 28
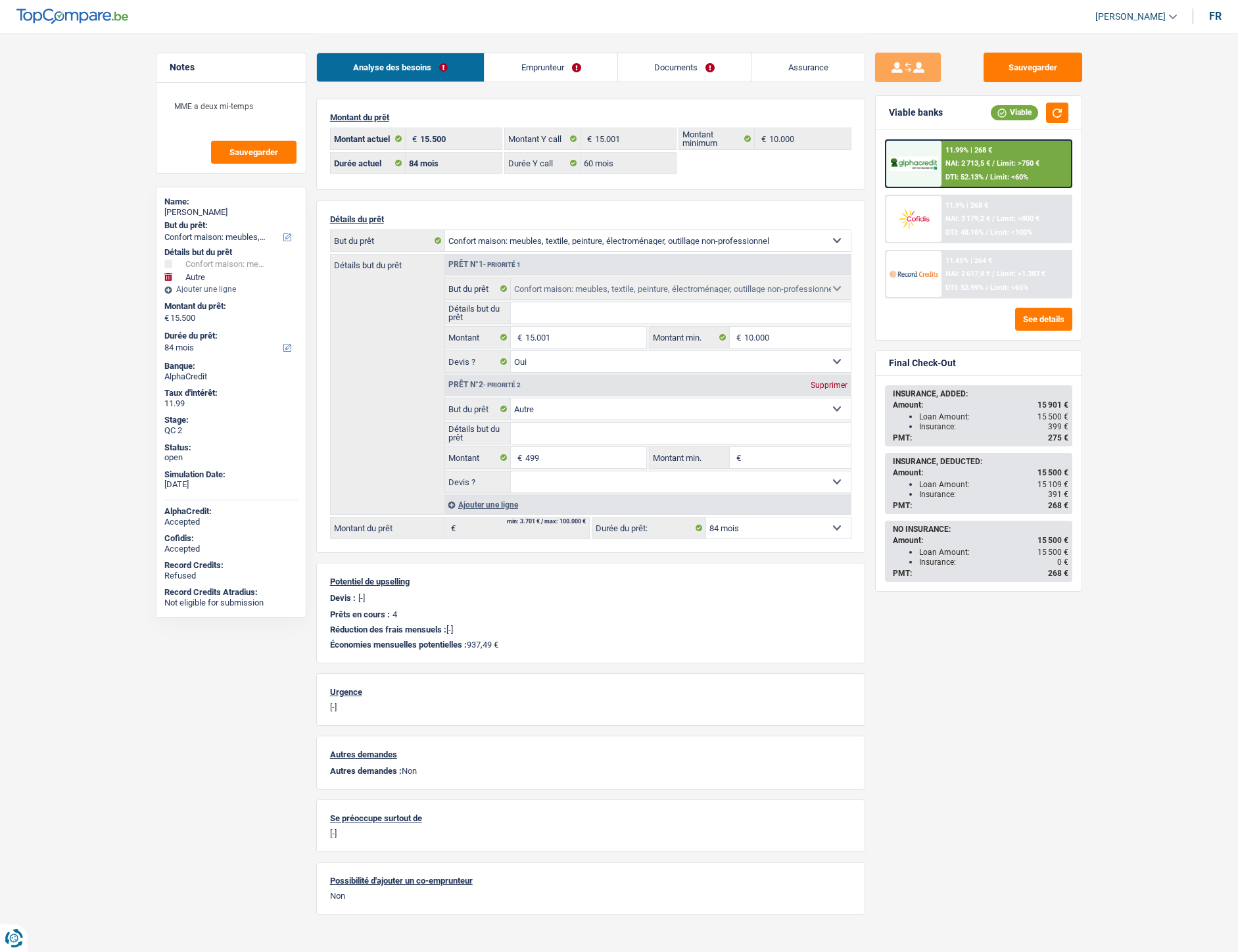
select select "household"
select select "other"
select select "84"
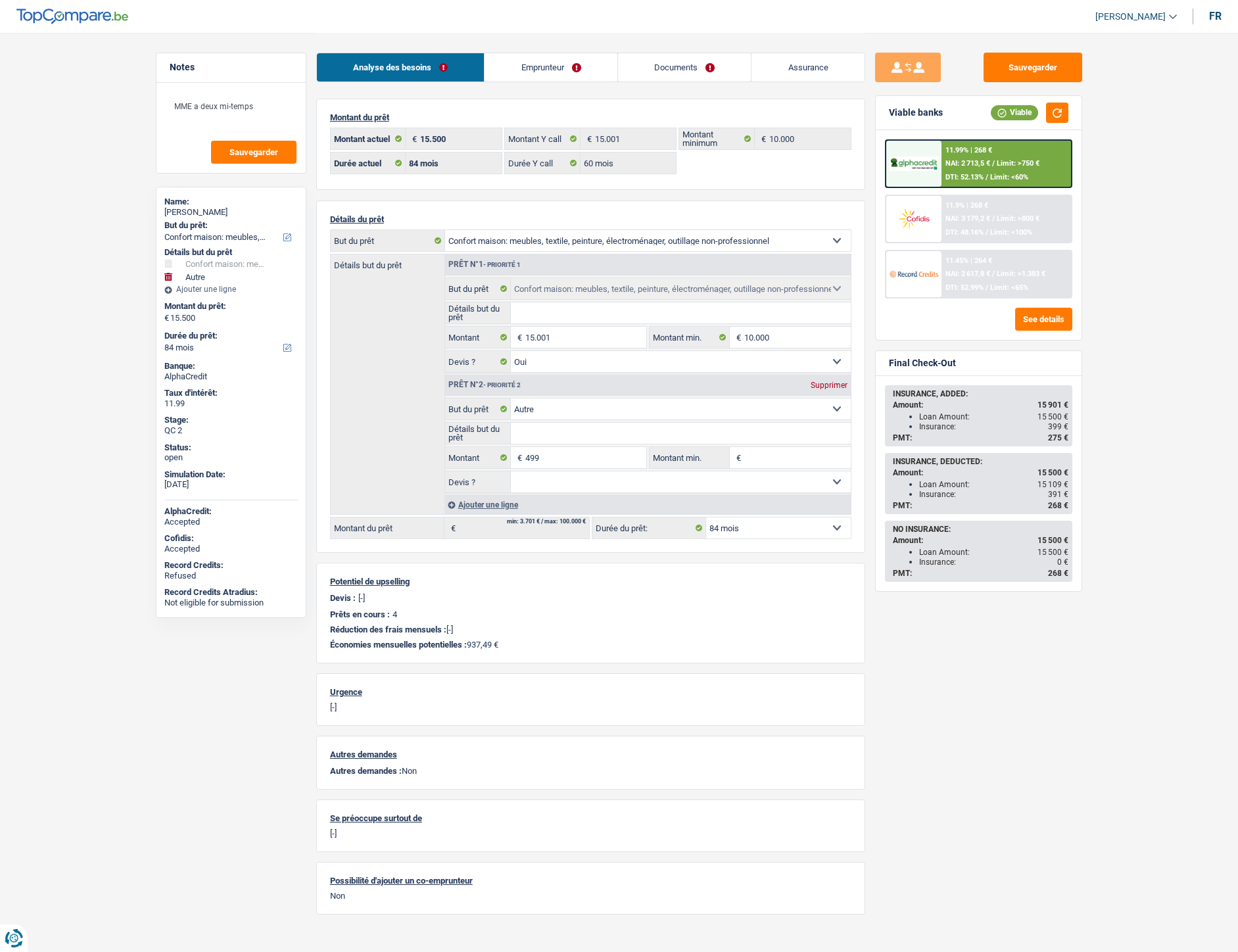
select select "60"
select select "household"
select select "yes"
select select "other"
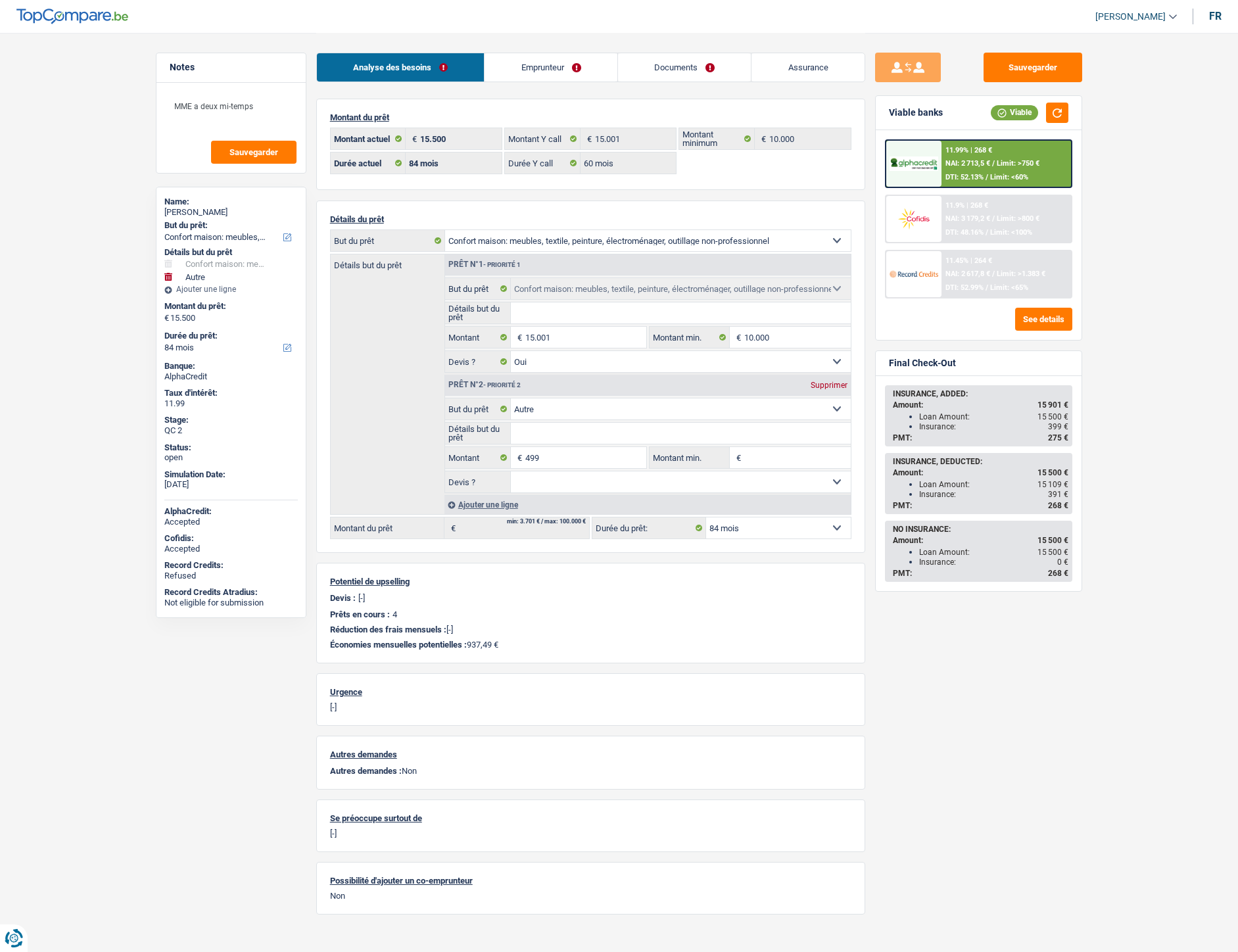
select select "84"
click at [979, 158] on div "11.99% | 268 € NAI: 2 713,5 € / Limit: >750 € DTI: 52.13% / Limit: <60%" at bounding box center [1006, 164] width 129 height 46
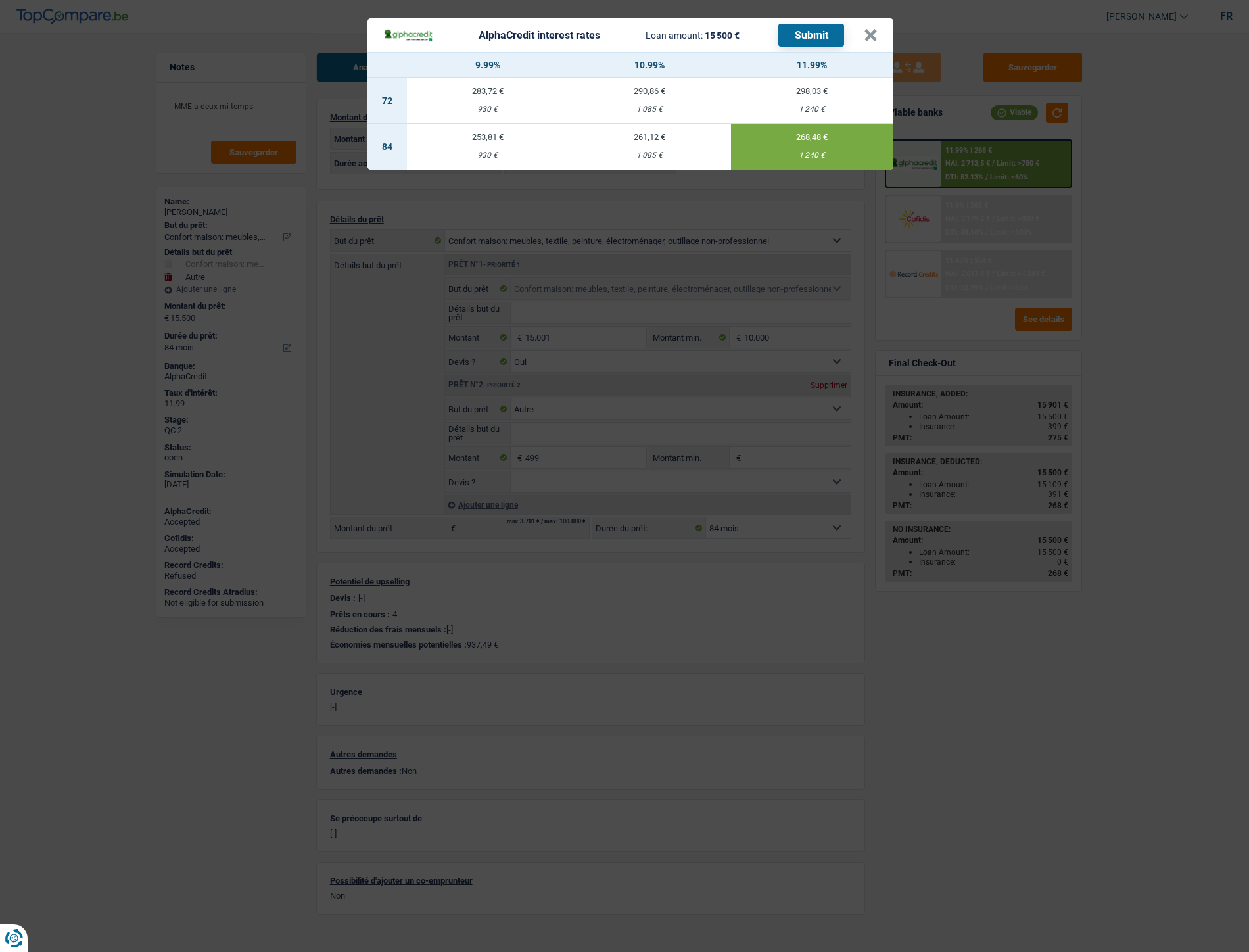
click at [878, 33] on header "AlphaCredit interest rates Loan amount: 15 500 € Submit ×" at bounding box center [630, 35] width 526 height 33
click at [873, 33] on button "×" at bounding box center [870, 35] width 14 height 13
